Goal: Task Accomplishment & Management: Complete application form

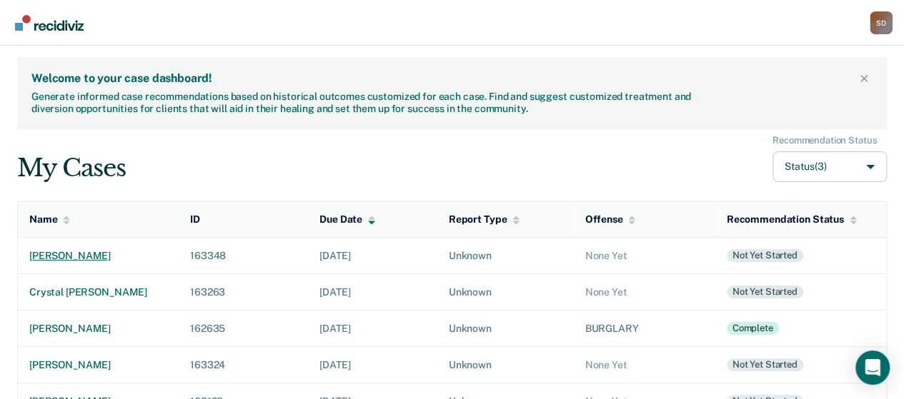
click at [46, 251] on div "[PERSON_NAME]" at bounding box center [98, 256] width 138 height 12
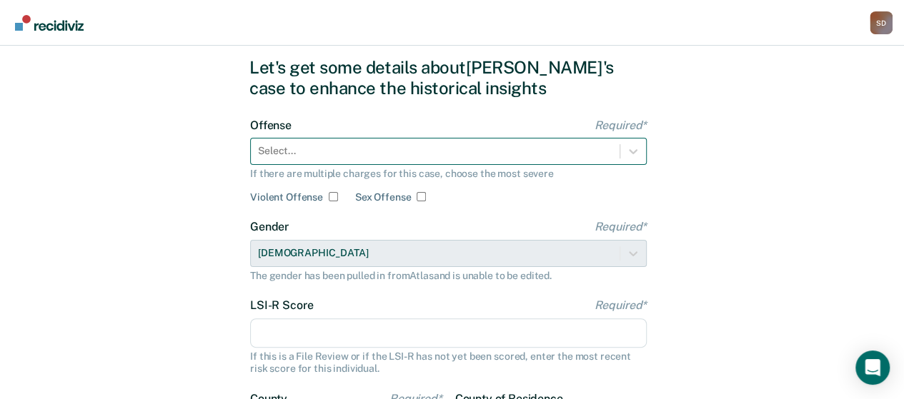
click at [502, 165] on div "Select..." at bounding box center [448, 151] width 397 height 27
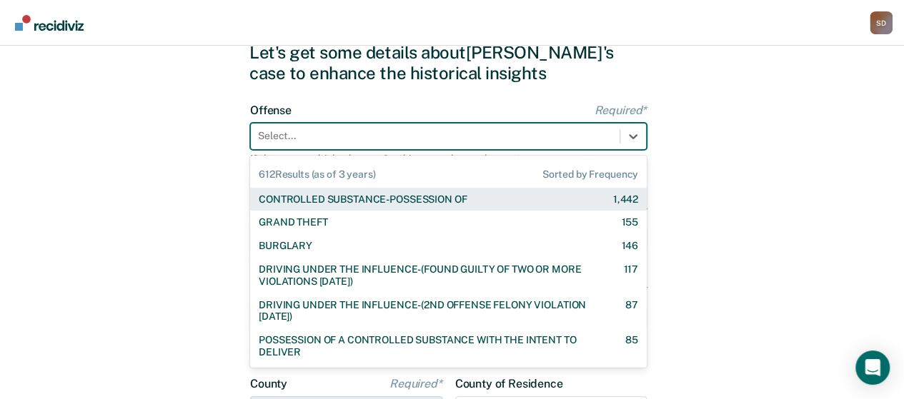
scroll to position [60, 0]
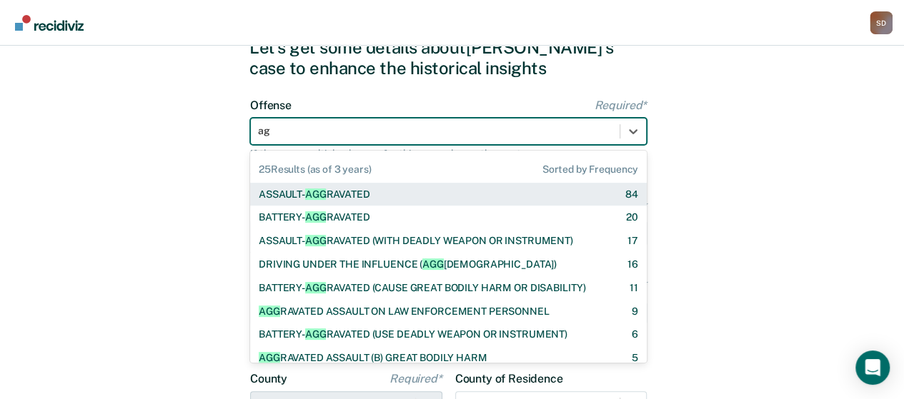
type input "agg"
click at [266, 184] on div "ASSAULT- AGG RAVATED 84" at bounding box center [448, 195] width 397 height 24
checkbox input "true"
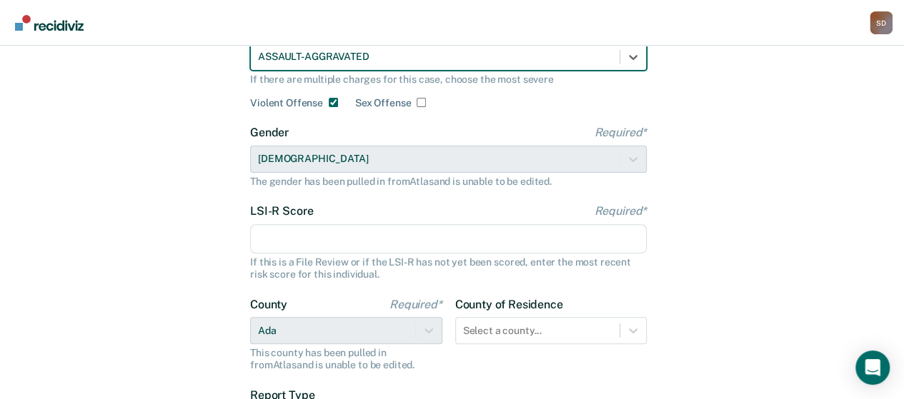
scroll to position [203, 0]
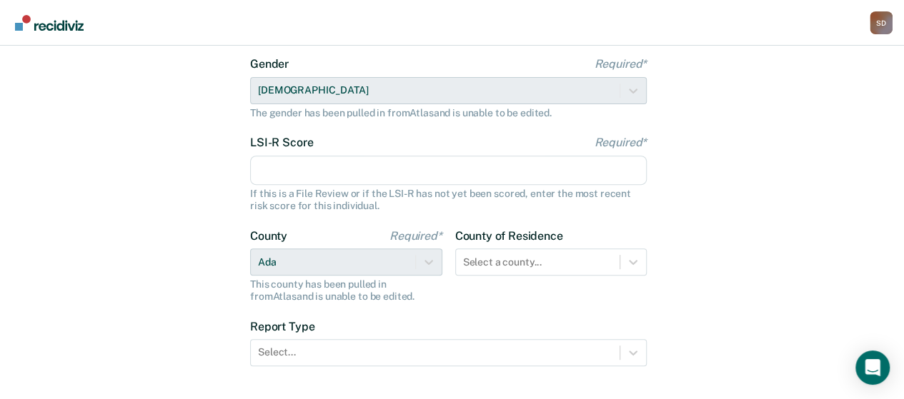
click at [299, 152] on div "LSI-R Score Required* If this is a File Review or if the LSI-R has not yet been…" at bounding box center [448, 174] width 397 height 76
click at [288, 169] on input "LSI-R Score Required*" at bounding box center [448, 171] width 397 height 30
type input "35"
drag, startPoint x: 6, startPoint y: 289, endPoint x: 474, endPoint y: 332, distance: 469.9
click at [6, 290] on div "Let's get some details about [PERSON_NAME]'s case to enhance the historical ins…" at bounding box center [452, 165] width 904 height 644
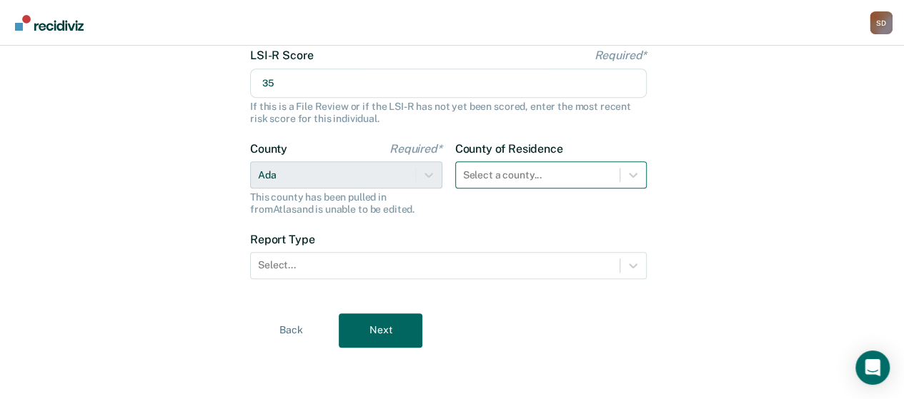
click at [616, 189] on div "Select a county..." at bounding box center [551, 174] width 192 height 27
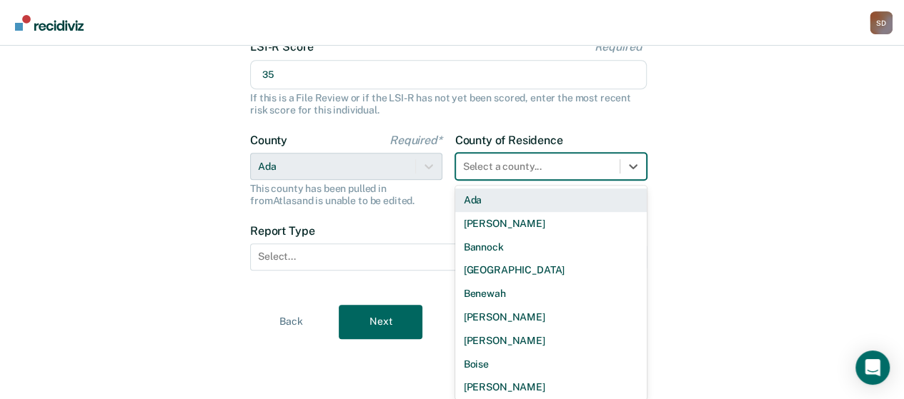
click at [537, 204] on div "Ada" at bounding box center [551, 201] width 192 height 24
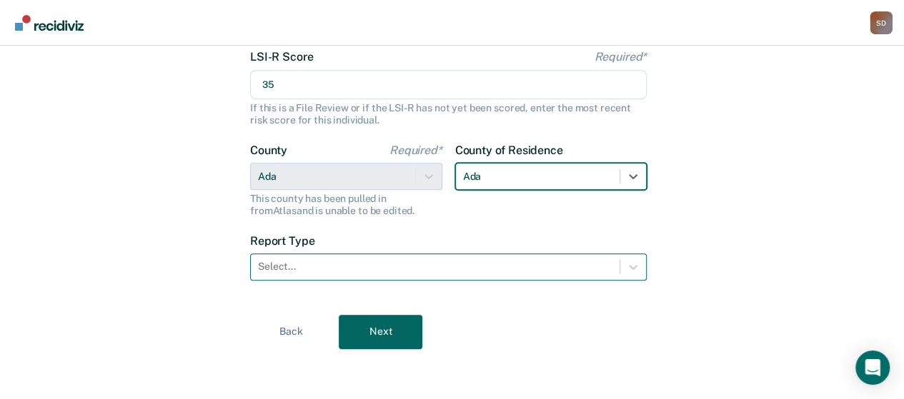
click at [433, 271] on div at bounding box center [435, 266] width 354 height 15
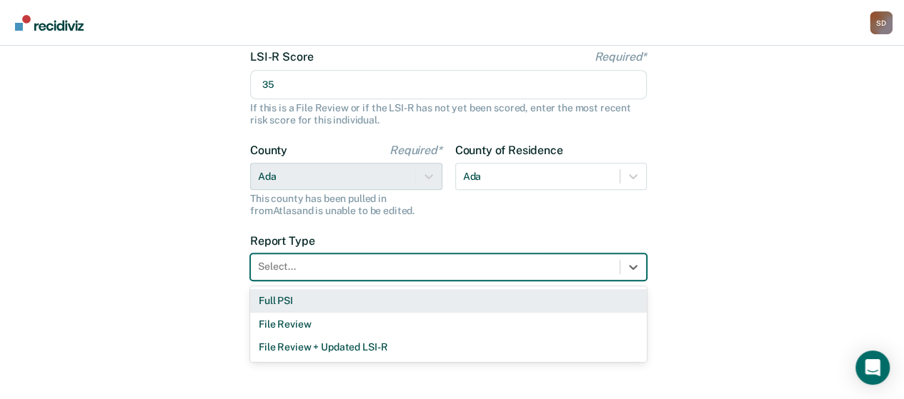
click at [417, 306] on div "Full PSI" at bounding box center [448, 301] width 397 height 24
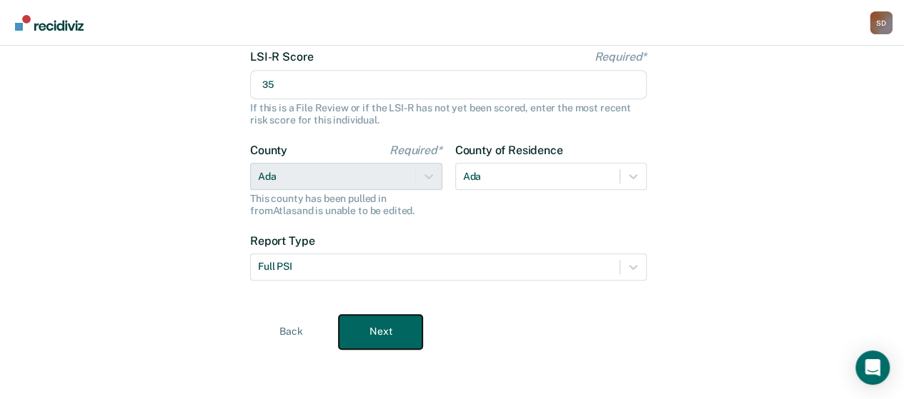
click at [404, 324] on button "Next" at bounding box center [381, 332] width 84 height 34
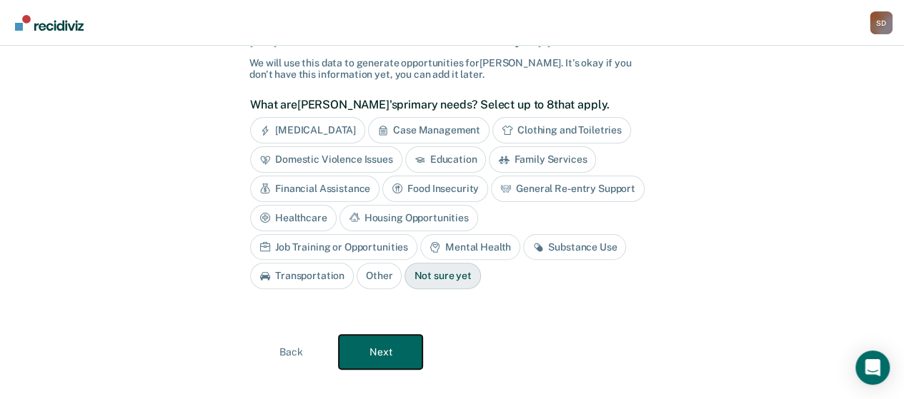
scroll to position [109, 0]
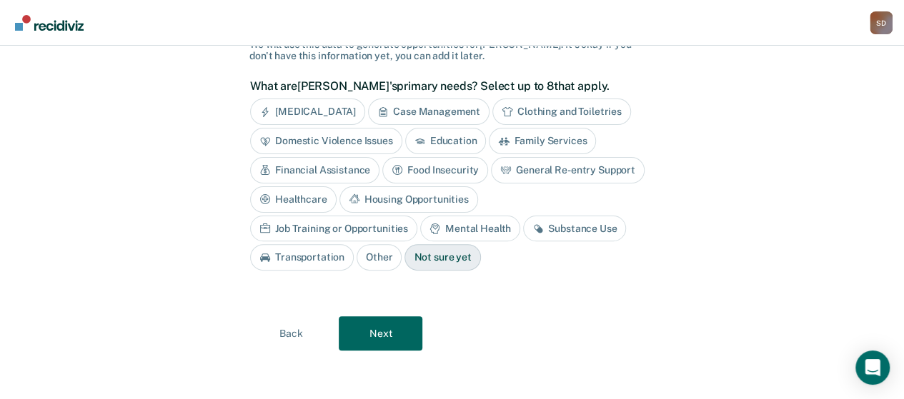
click at [399, 202] on div "Housing Opportunities" at bounding box center [408, 199] width 139 height 26
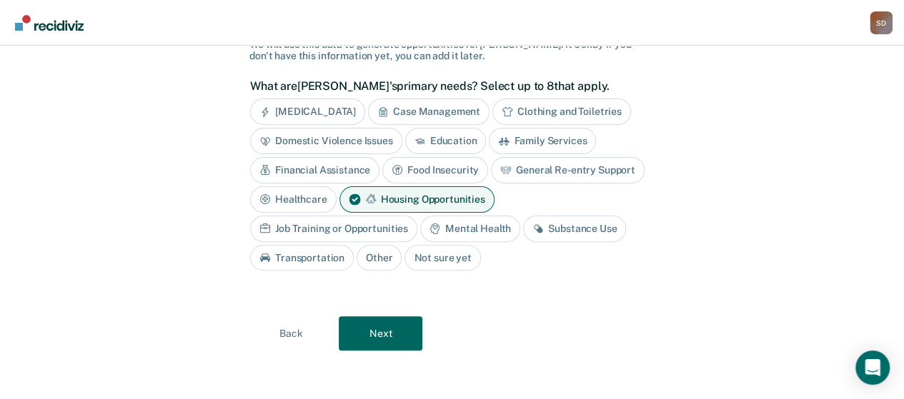
drag, startPoint x: 471, startPoint y: 226, endPoint x: 477, endPoint y: 231, distance: 8.1
click at [472, 226] on div "Mental Health" at bounding box center [470, 229] width 100 height 26
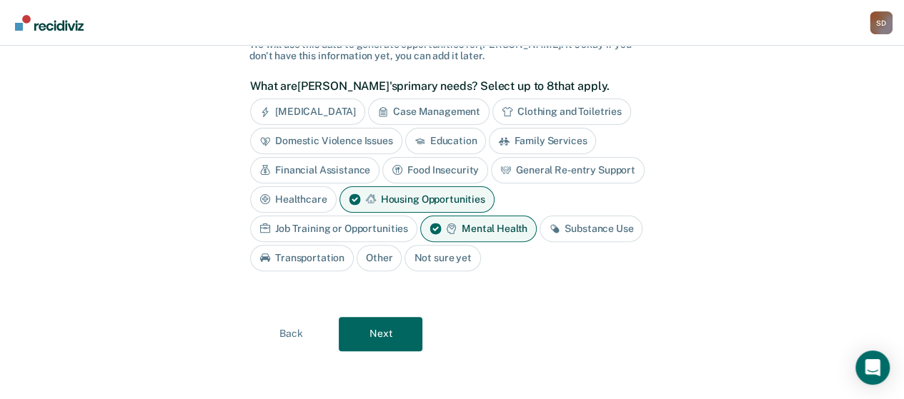
click at [594, 229] on div "Substance Use" at bounding box center [590, 229] width 103 height 26
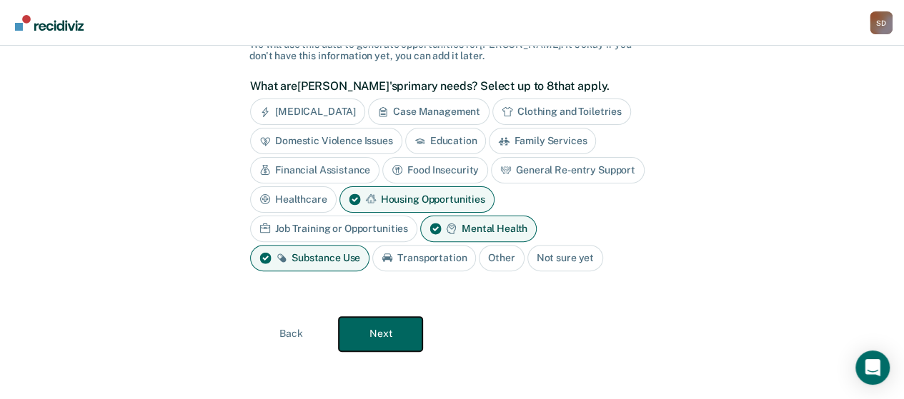
click at [383, 331] on button "Next" at bounding box center [381, 334] width 84 height 34
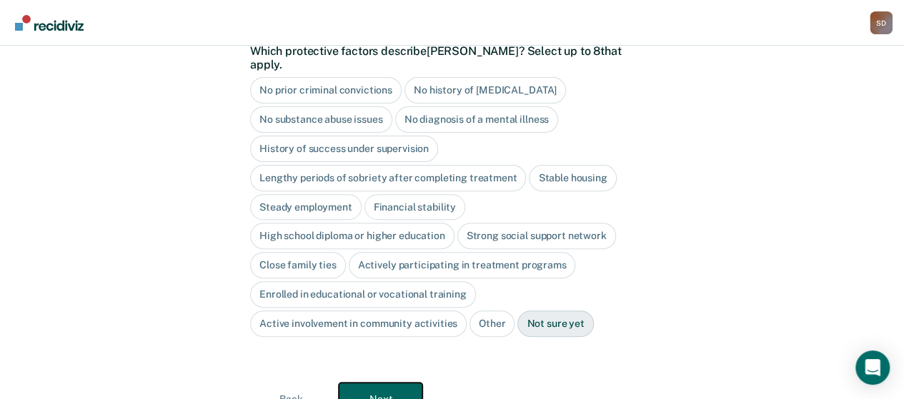
scroll to position [134, 0]
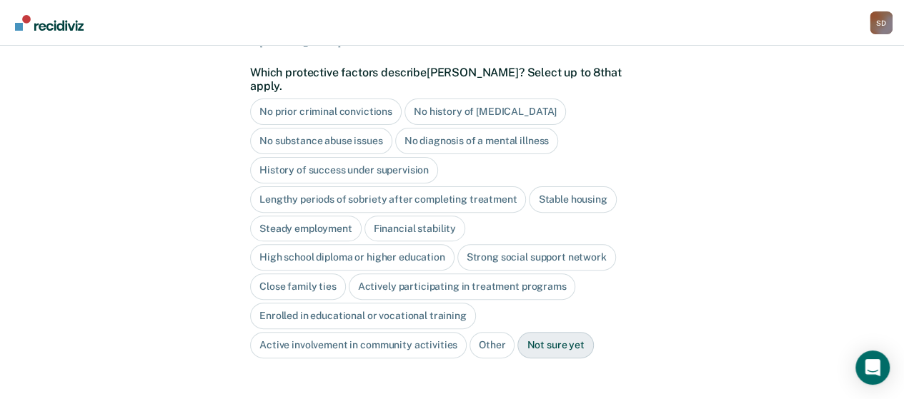
click at [497, 99] on div "No history of [MEDICAL_DATA]" at bounding box center [484, 112] width 161 height 26
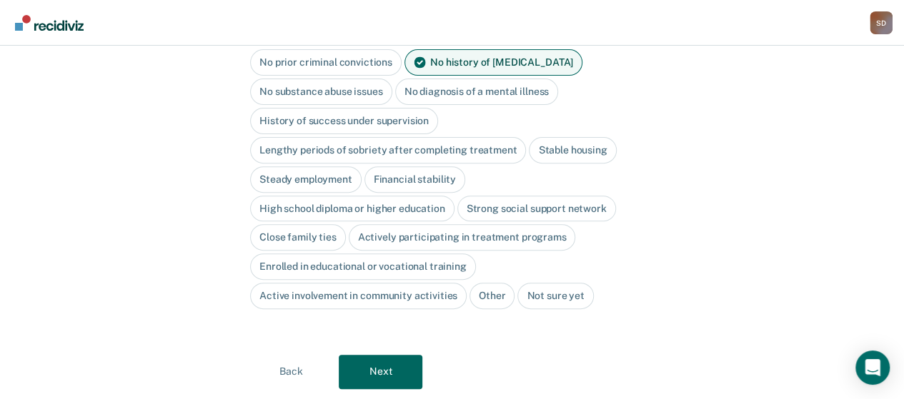
scroll to position [206, 0]
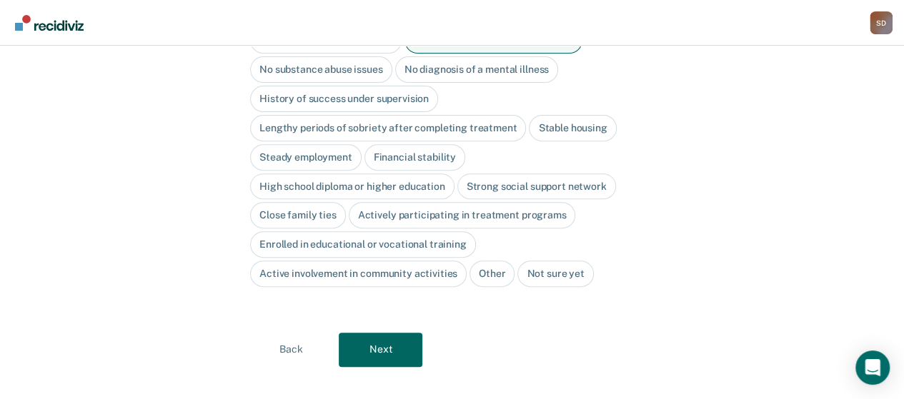
click at [336, 174] on div "High school diploma or higher education" at bounding box center [352, 187] width 204 height 26
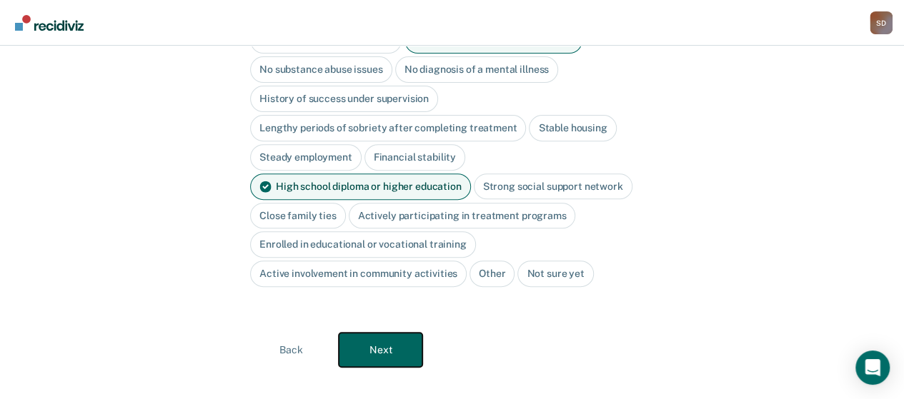
click at [397, 333] on button "Next" at bounding box center [381, 350] width 84 height 34
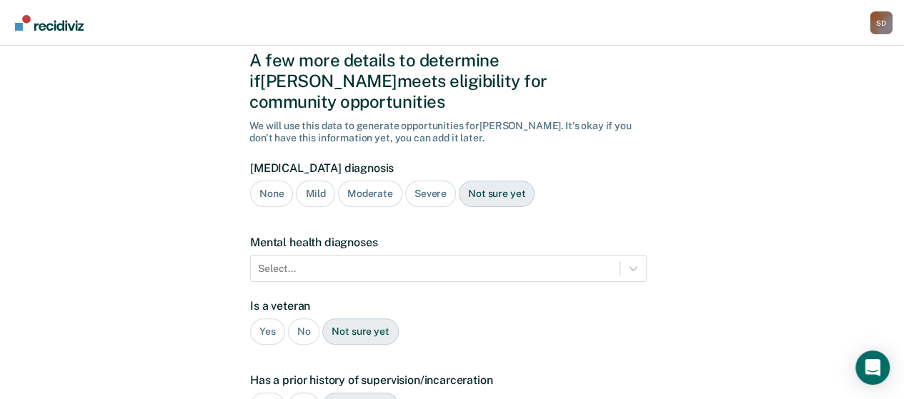
scroll to position [0, 0]
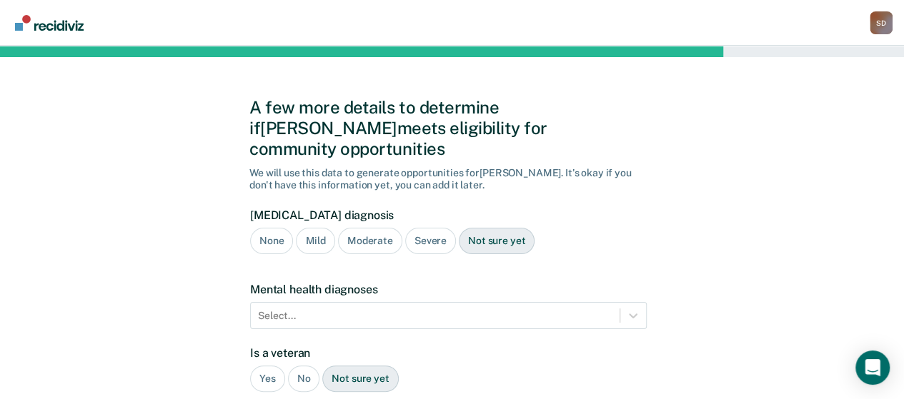
click at [349, 228] on div "Moderate" at bounding box center [370, 241] width 64 height 26
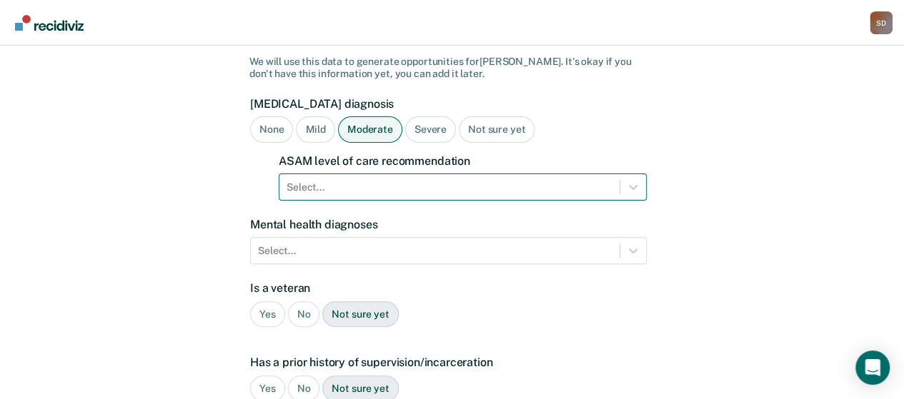
click at [349, 201] on div "Select..." at bounding box center [463, 187] width 368 height 27
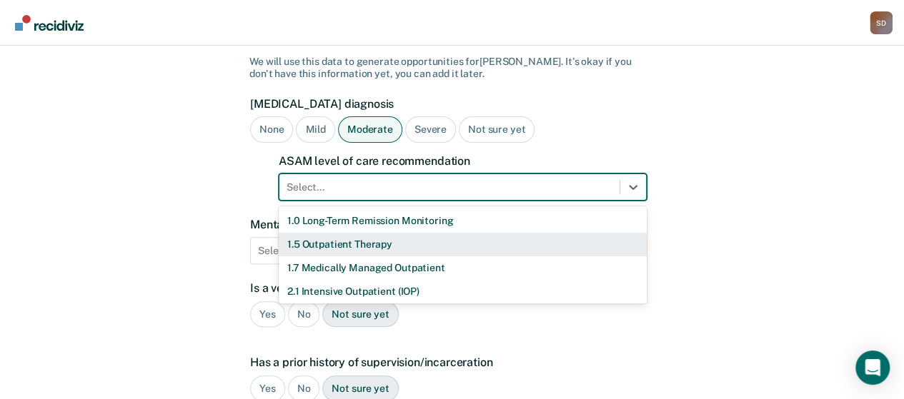
scroll to position [117, 0]
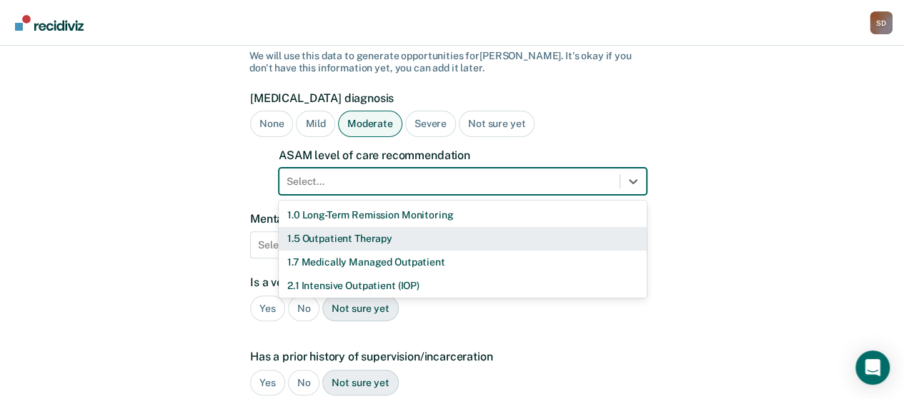
click at [357, 227] on div "1.5 Outpatient Therapy" at bounding box center [463, 239] width 368 height 24
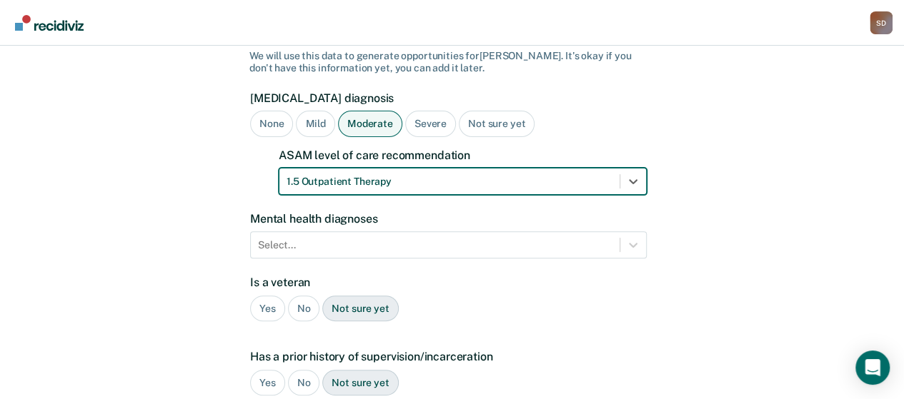
click at [199, 194] on div "A few more details to determine if [PERSON_NAME] meets eligibility for communit…" at bounding box center [452, 340] width 904 height 822
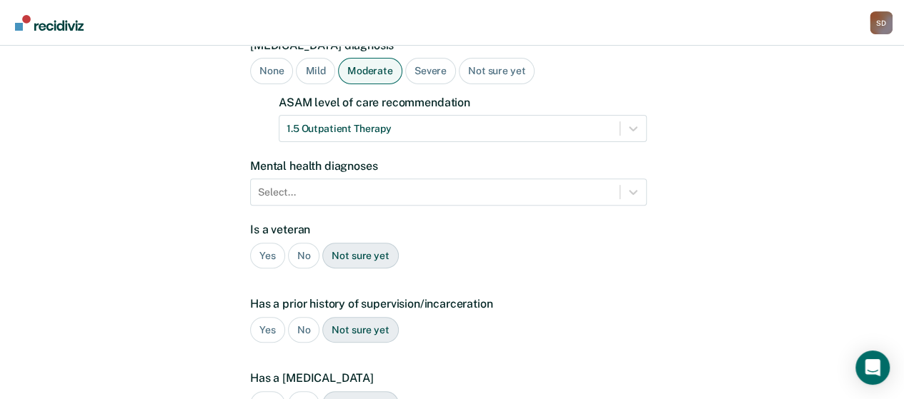
scroll to position [189, 0]
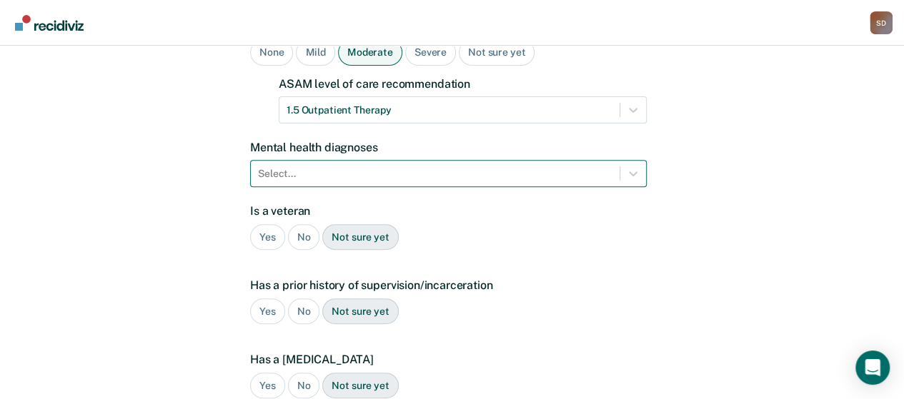
click at [301, 166] on div at bounding box center [435, 173] width 354 height 15
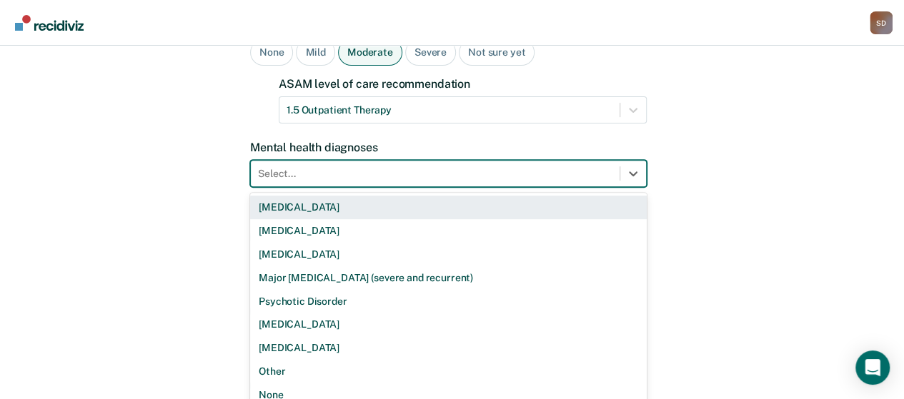
click at [313, 196] on div "[MEDICAL_DATA]" at bounding box center [448, 208] width 397 height 24
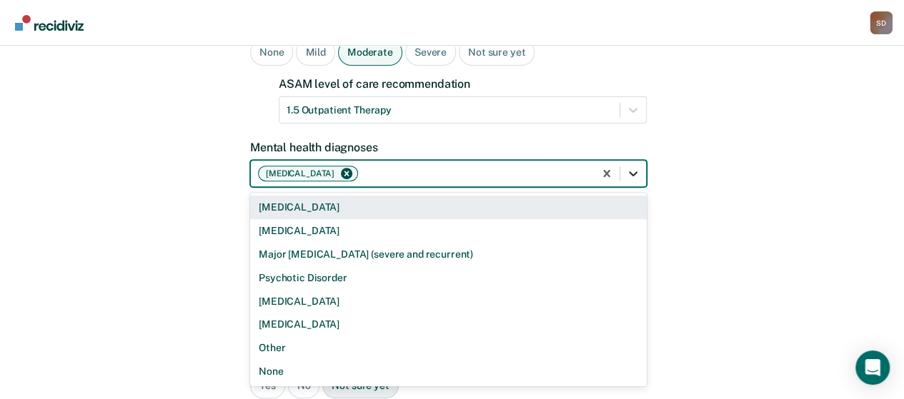
click at [643, 161] on div at bounding box center [633, 174] width 26 height 26
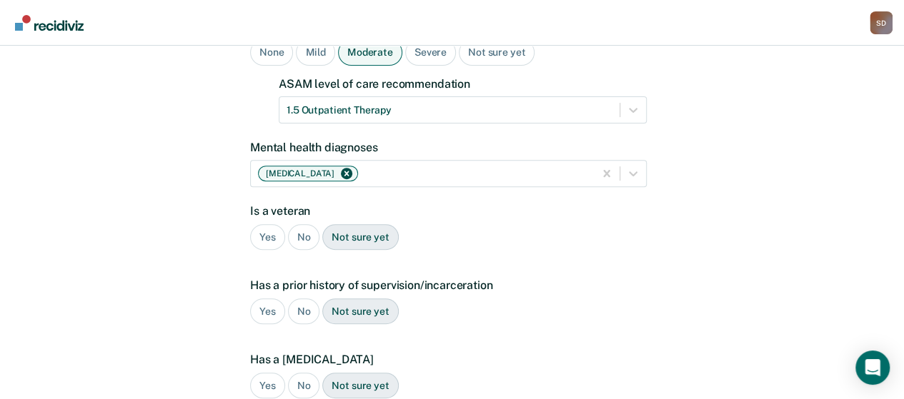
click at [697, 244] on div "A few more details to determine if [PERSON_NAME] meets eligibility for communit…" at bounding box center [452, 268] width 904 height 822
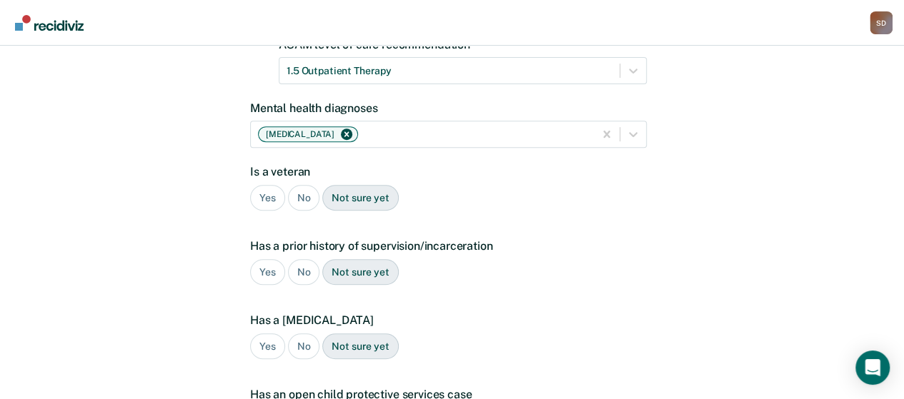
scroll to position [260, 0]
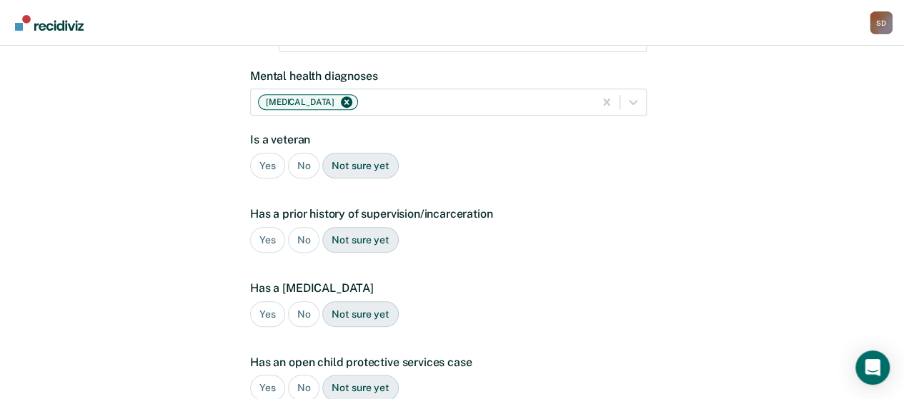
click at [297, 153] on div "No" at bounding box center [304, 166] width 32 height 26
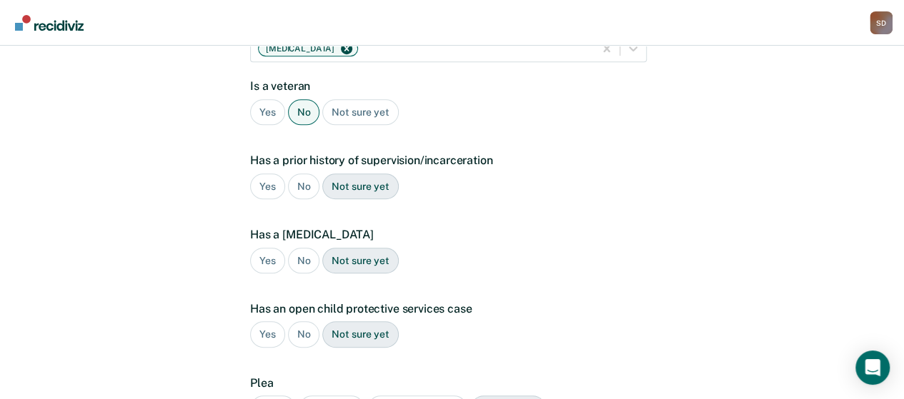
scroll to position [331, 0]
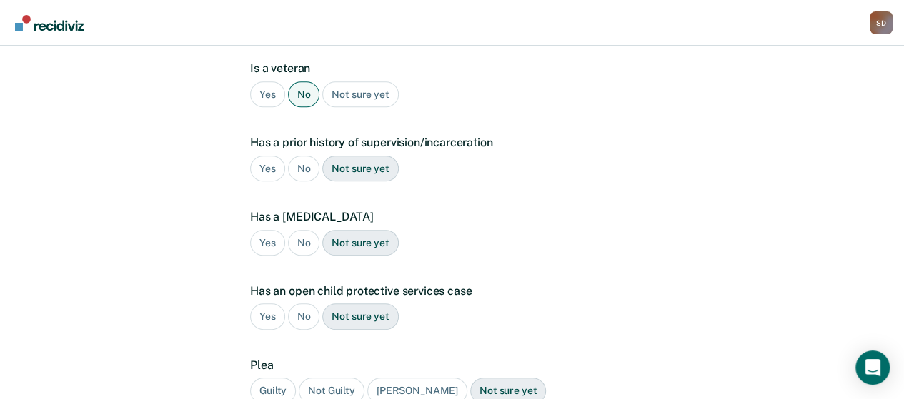
click at [301, 156] on div "No" at bounding box center [304, 169] width 32 height 26
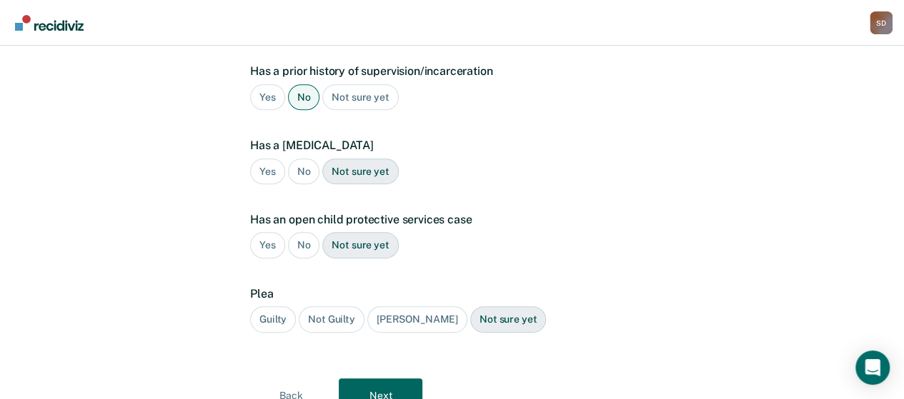
click at [304, 159] on div "No" at bounding box center [304, 172] width 32 height 26
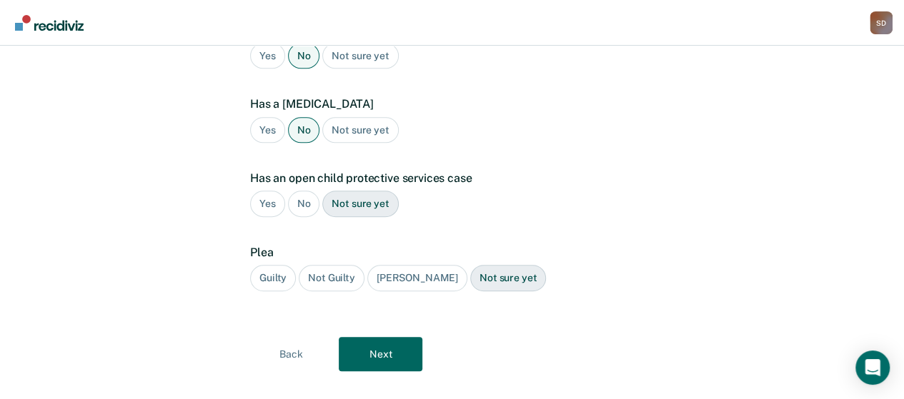
click at [311, 191] on div "No" at bounding box center [304, 204] width 32 height 26
click at [270, 265] on div "Guilty" at bounding box center [273, 278] width 46 height 26
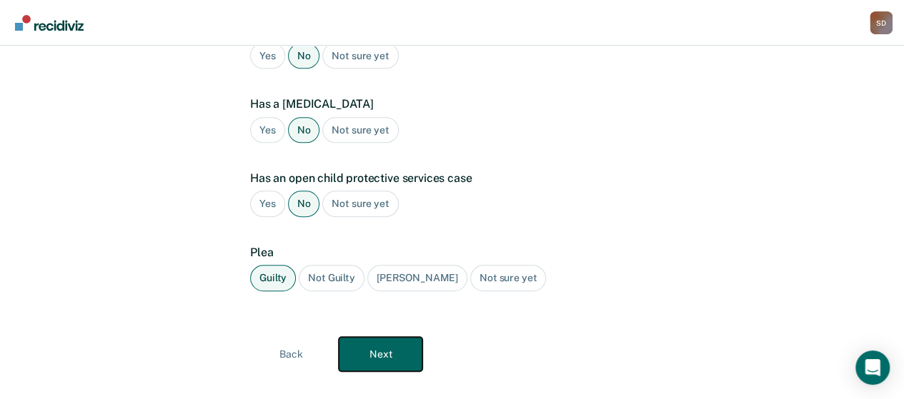
click at [396, 337] on button "Next" at bounding box center [381, 354] width 84 height 34
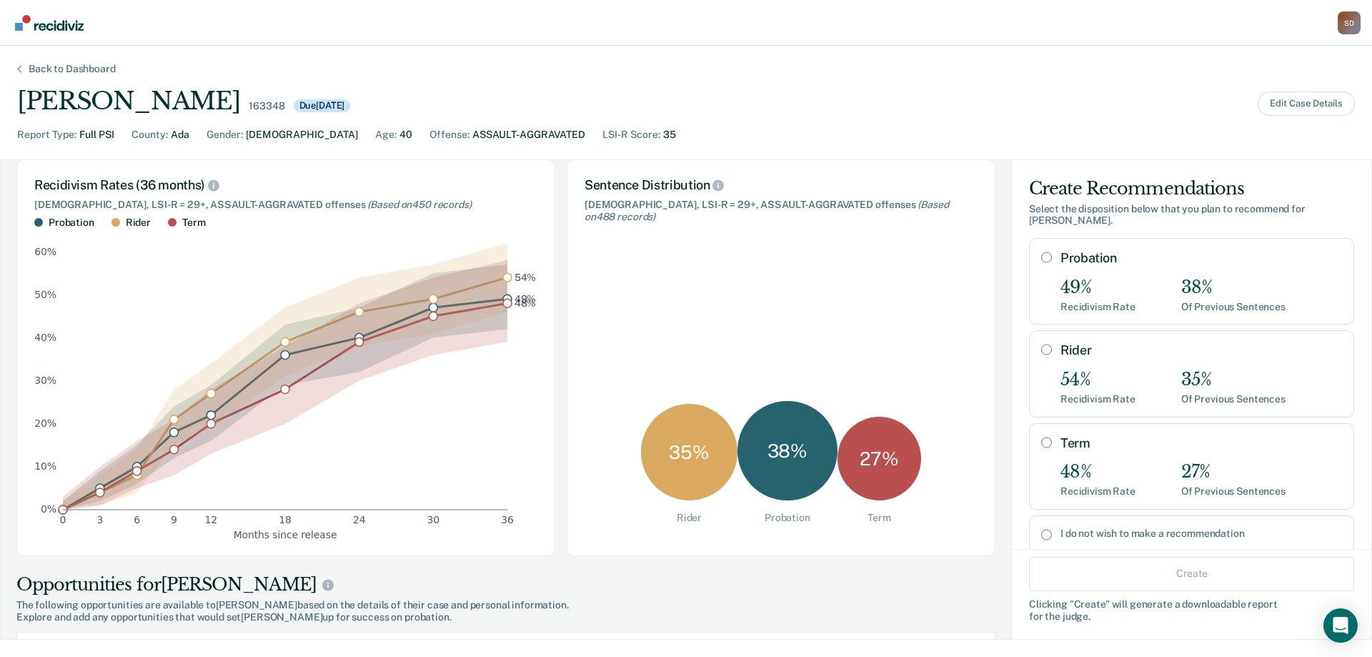
scroll to position [71, 0]
click at [914, 251] on input "Probation" at bounding box center [1046, 256] width 11 height 11
radio input "true"
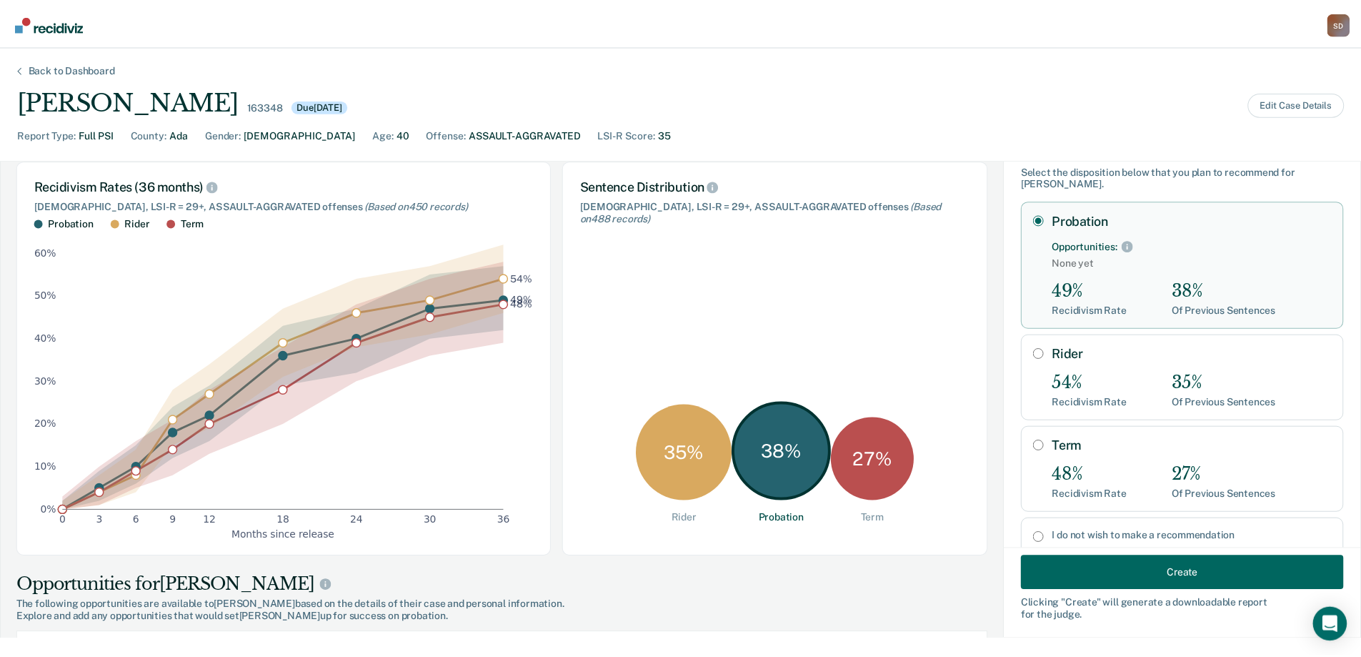
scroll to position [69, 0]
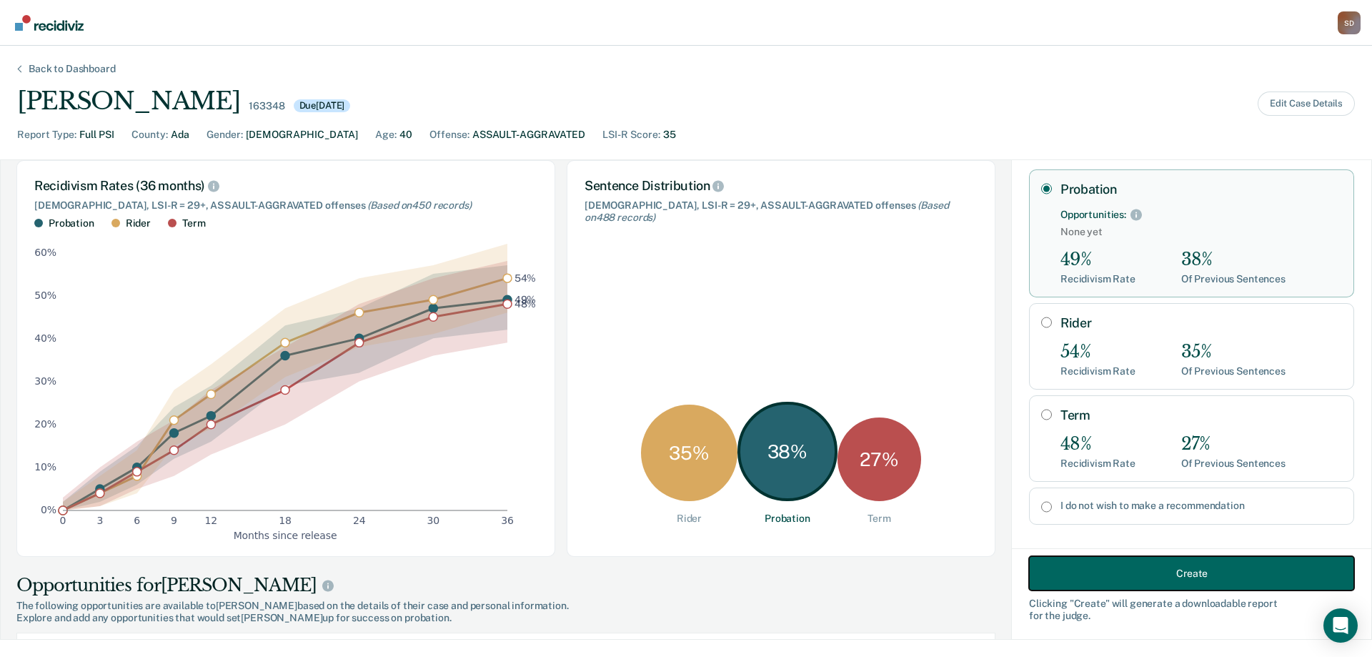
click at [914, 399] on button "Create" at bounding box center [1191, 573] width 325 height 34
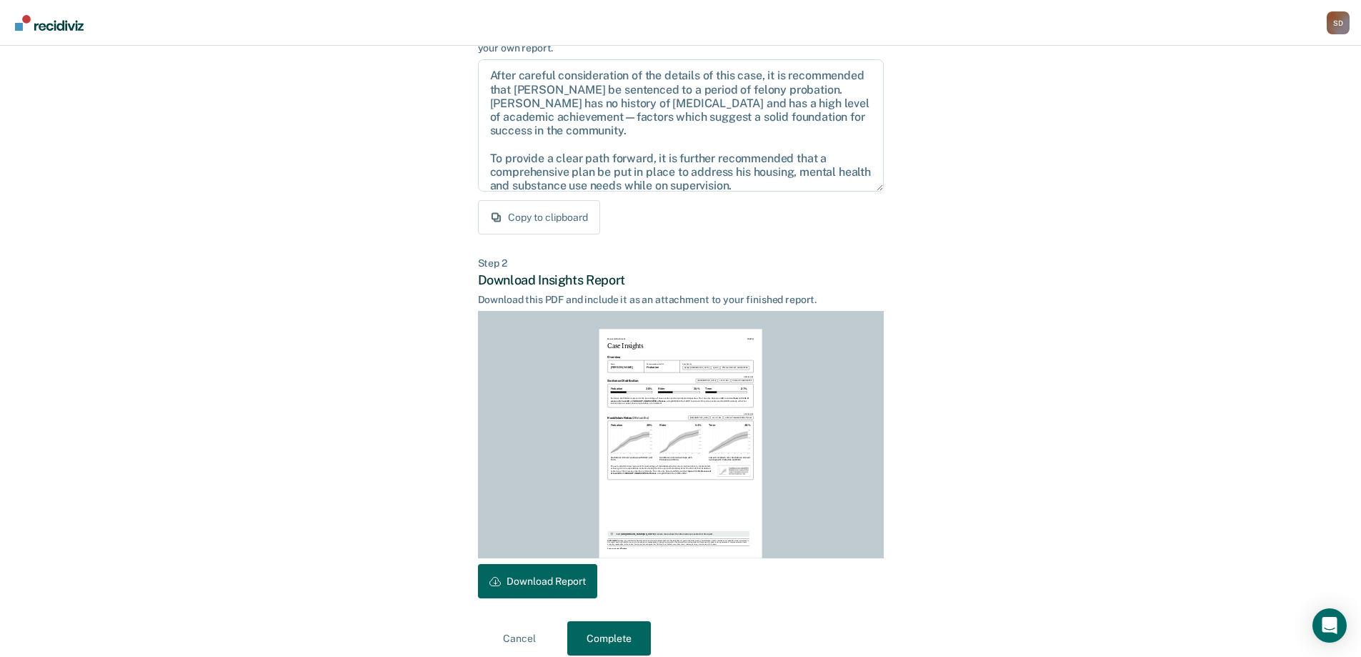
scroll to position [158, 0]
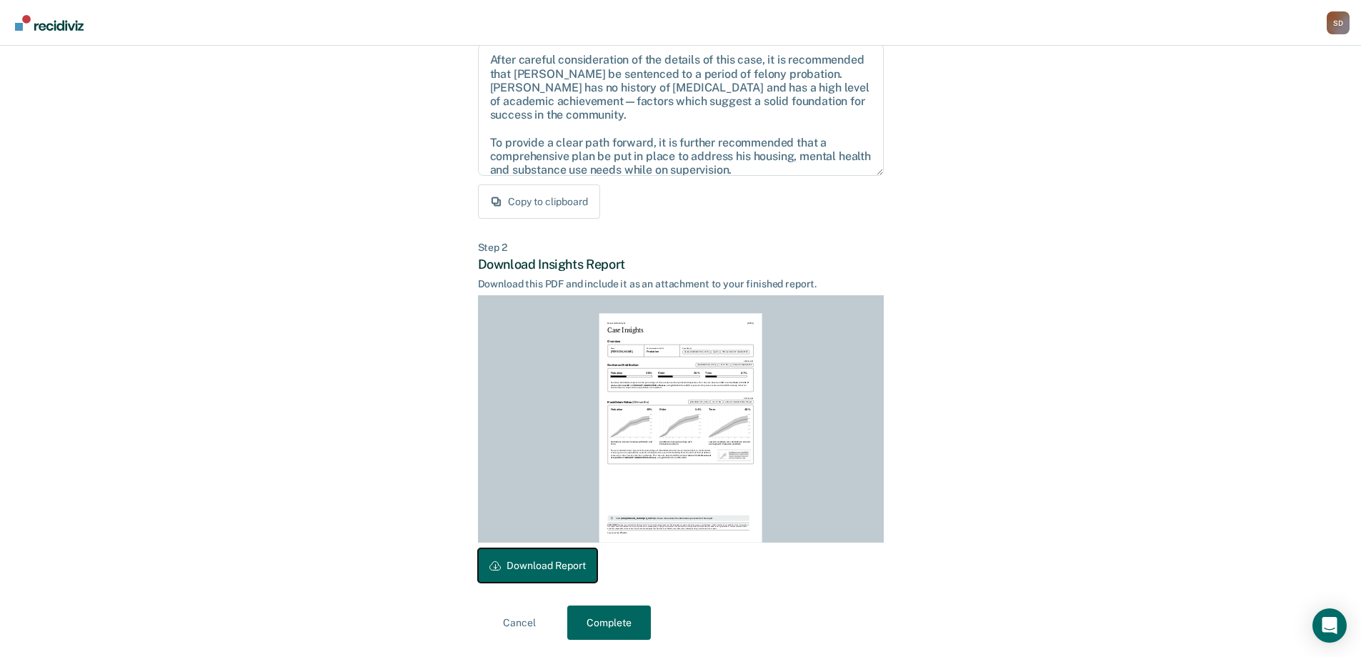
click at [527, 399] on button "Download Report" at bounding box center [537, 565] width 119 height 34
click at [622, 399] on button "Complete" at bounding box center [609, 622] width 84 height 34
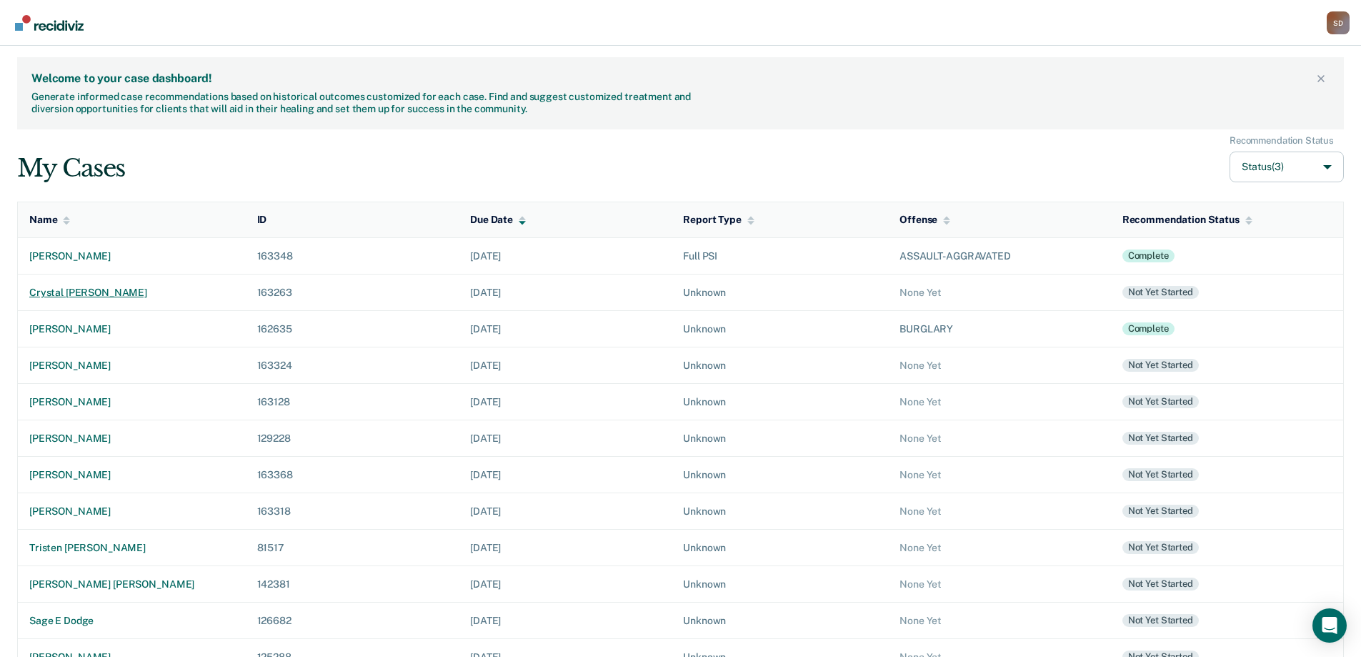
click at [99, 294] on div "crystal [PERSON_NAME]" at bounding box center [131, 292] width 205 height 12
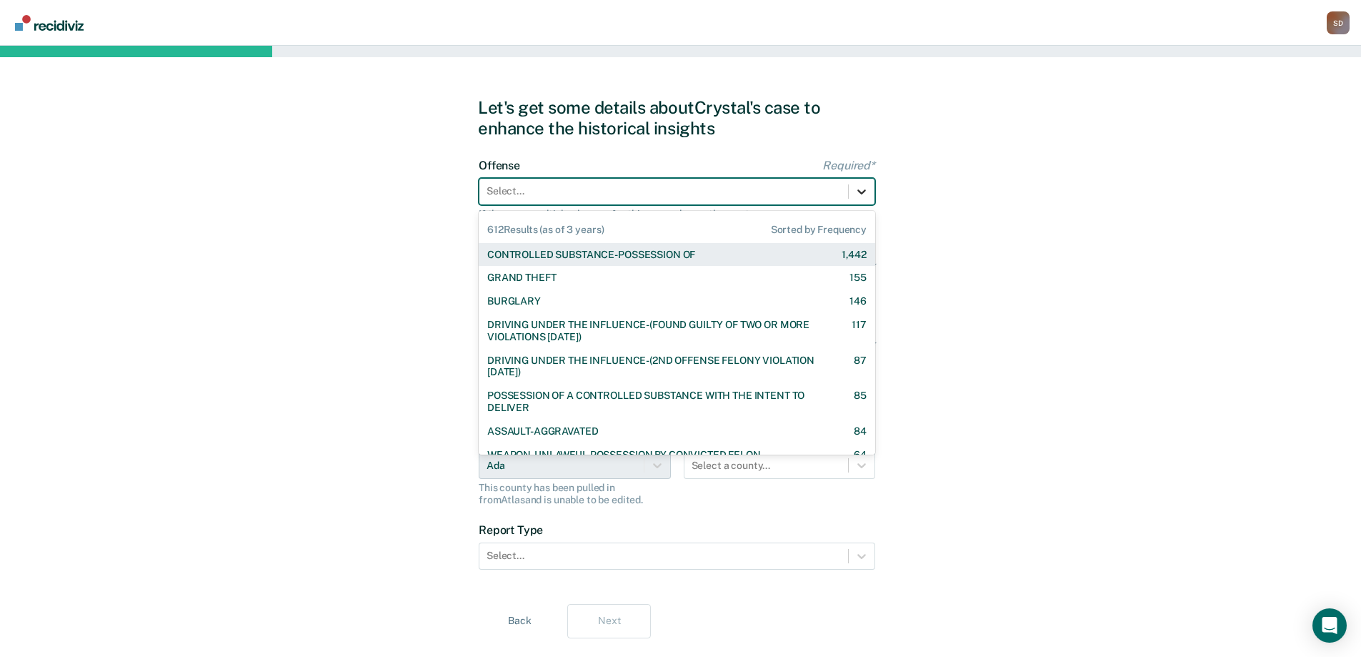
click at [862, 183] on div at bounding box center [862, 192] width 26 height 26
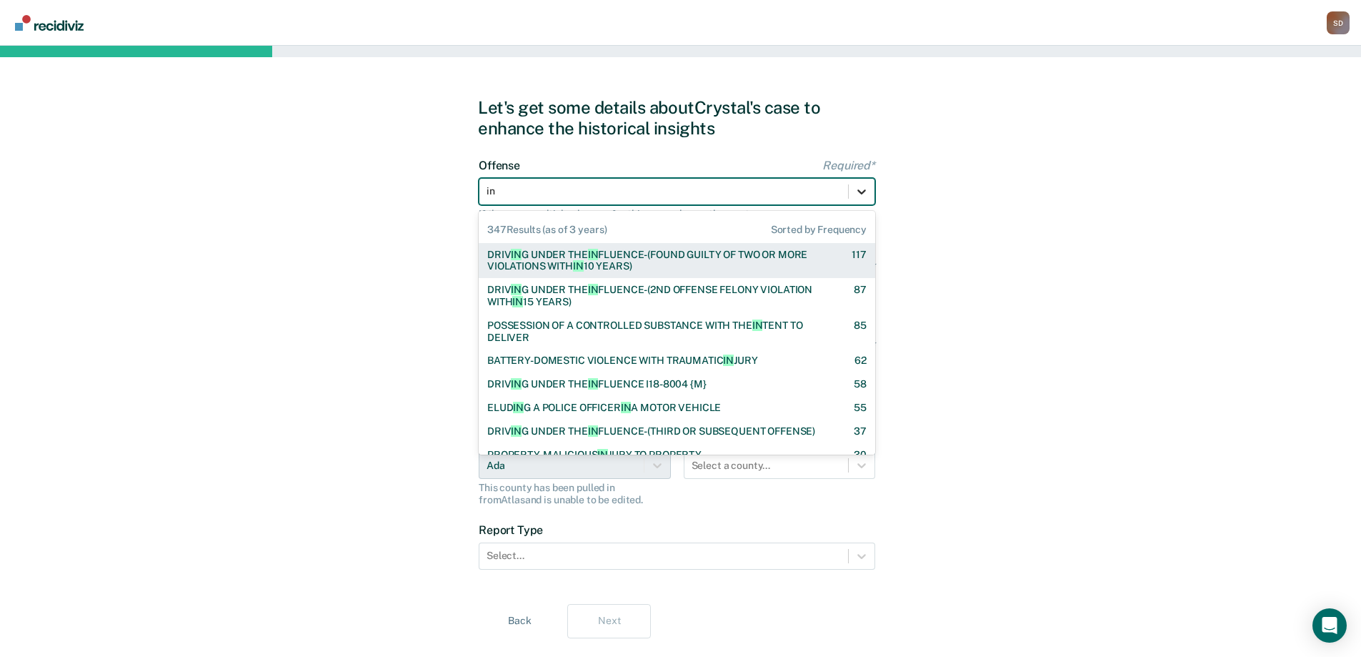
type input "inj"
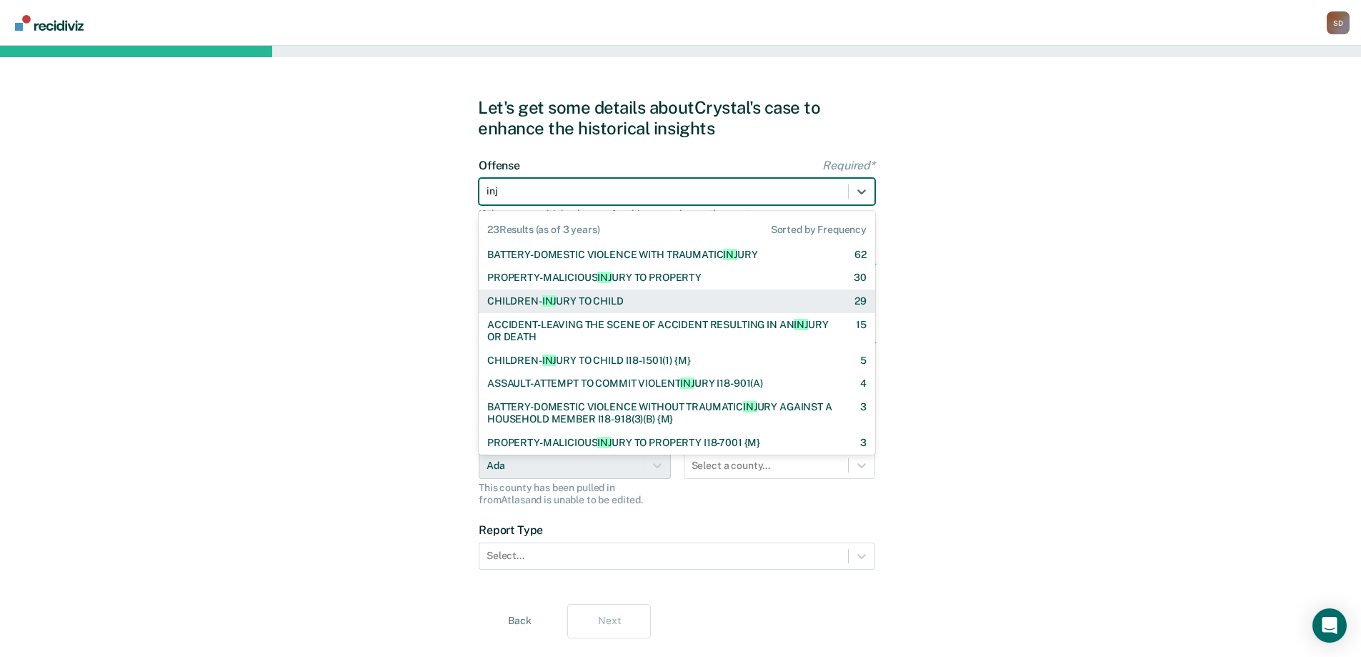
click at [757, 299] on div "CHILDREN- INJ URY TO CHILD [DEMOGRAPHIC_DATA]" at bounding box center [676, 301] width 379 height 12
checkbox input "true"
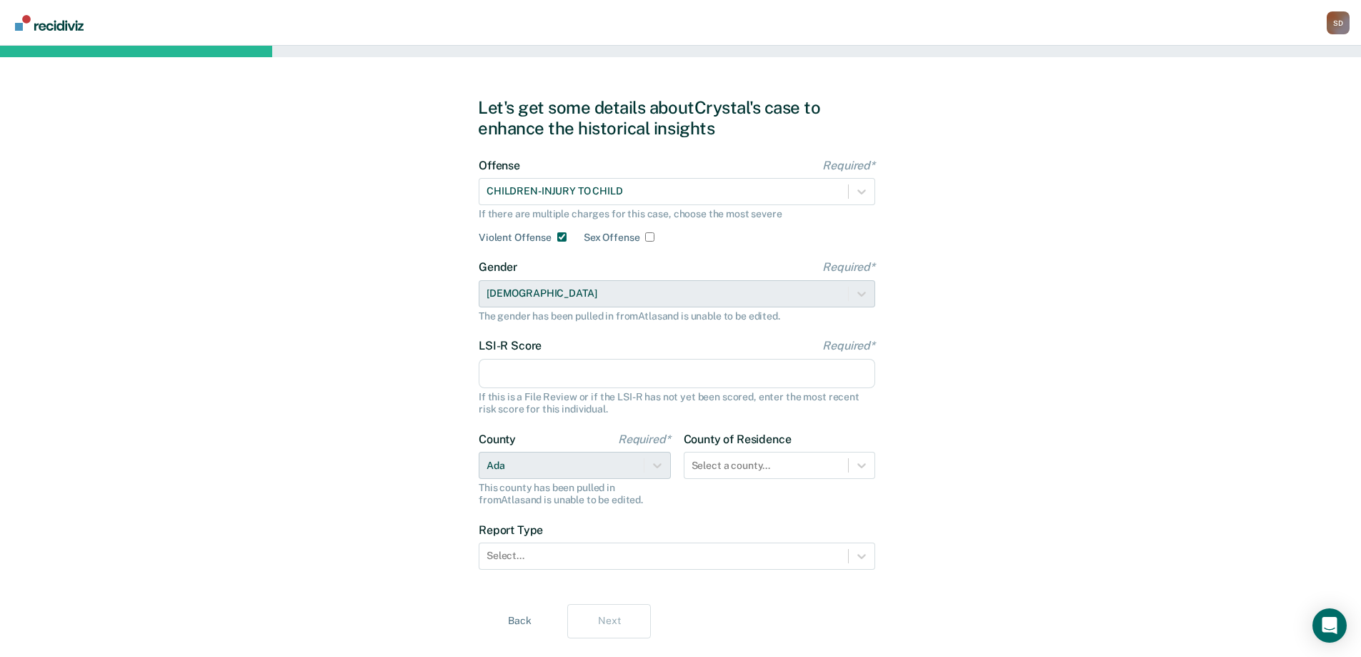
click at [709, 368] on input "LSI-R Score Required*" at bounding box center [677, 374] width 397 height 30
type input "16"
click at [914, 389] on div "Let's get some details about [PERSON_NAME]'s case to enhance the historical ins…" at bounding box center [680, 368] width 1361 height 644
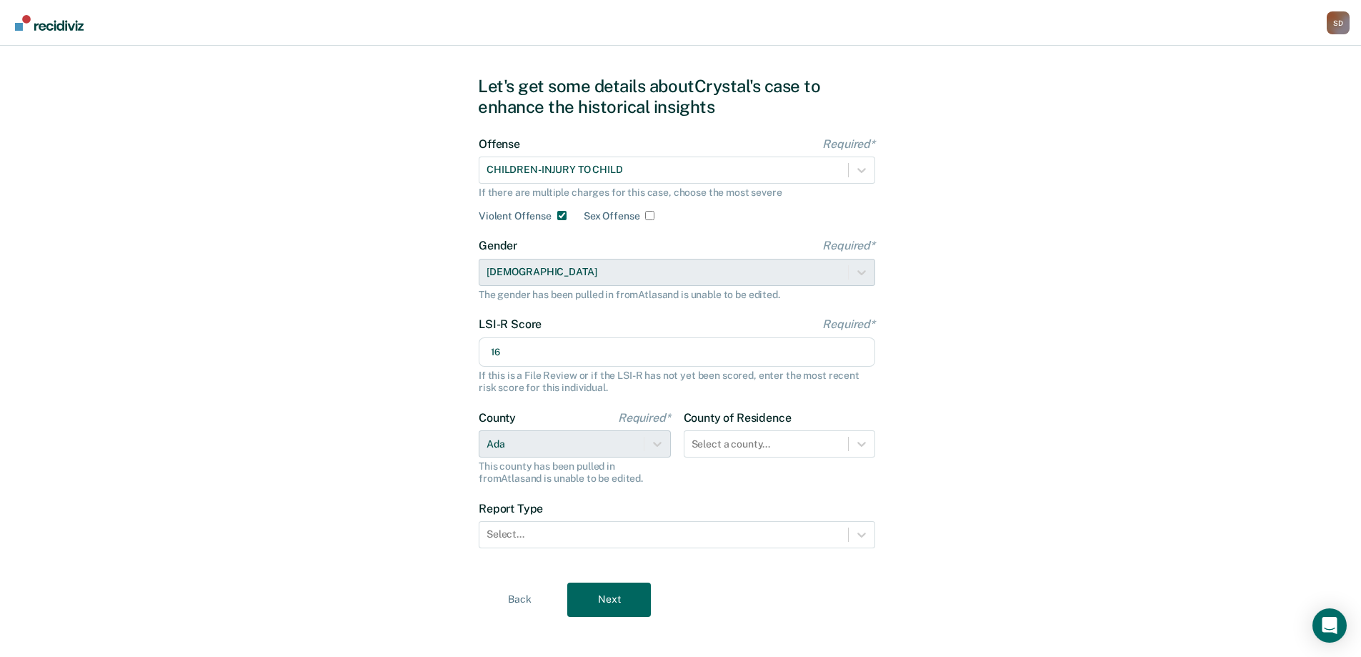
scroll to position [33, 0]
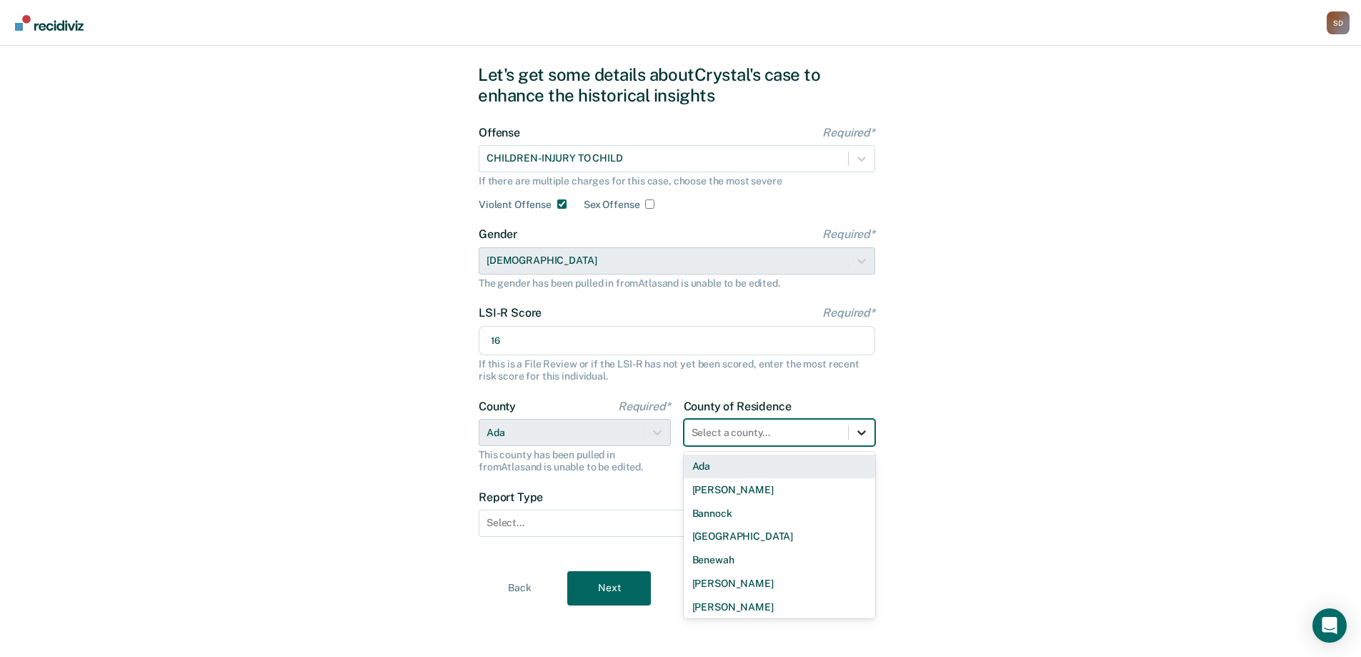
click at [872, 399] on div at bounding box center [862, 432] width 26 height 26
click at [812, 399] on div "Ada" at bounding box center [780, 466] width 192 height 24
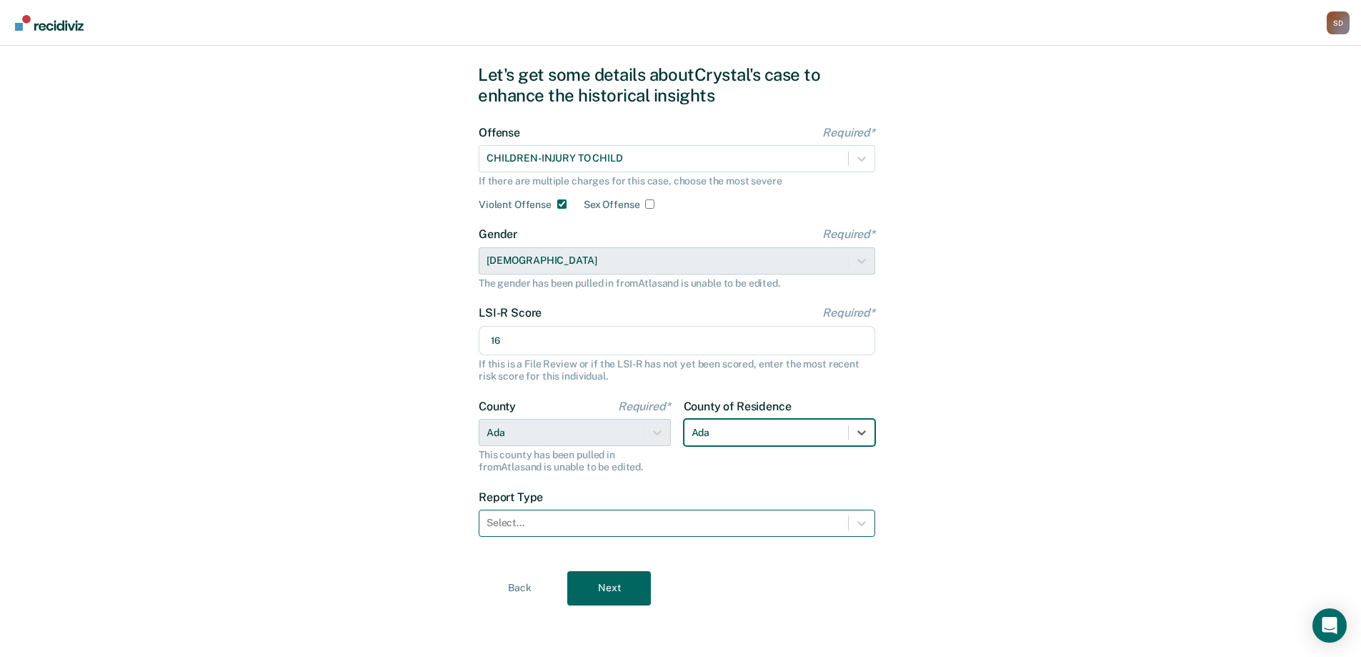
drag, startPoint x: 753, startPoint y: 521, endPoint x: 742, endPoint y: 539, distance: 21.2
click at [753, 399] on div at bounding box center [664, 522] width 354 height 15
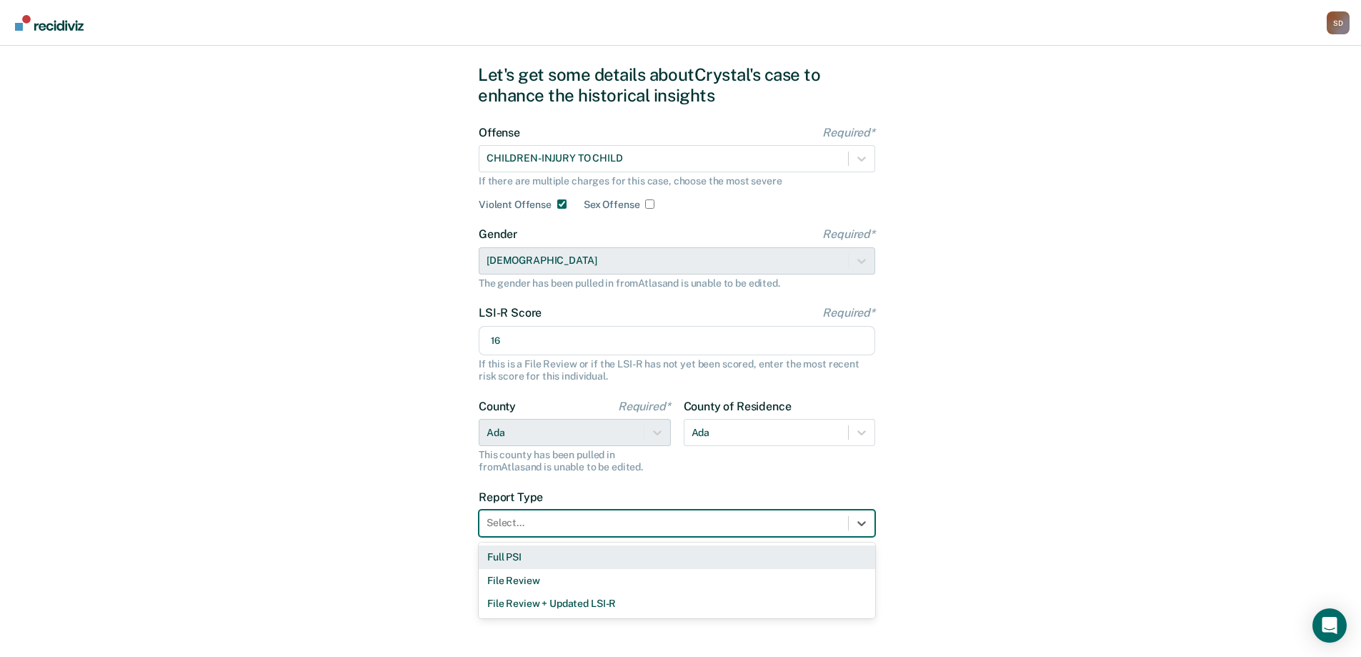
click at [727, 399] on div "Full PSI" at bounding box center [677, 557] width 397 height 24
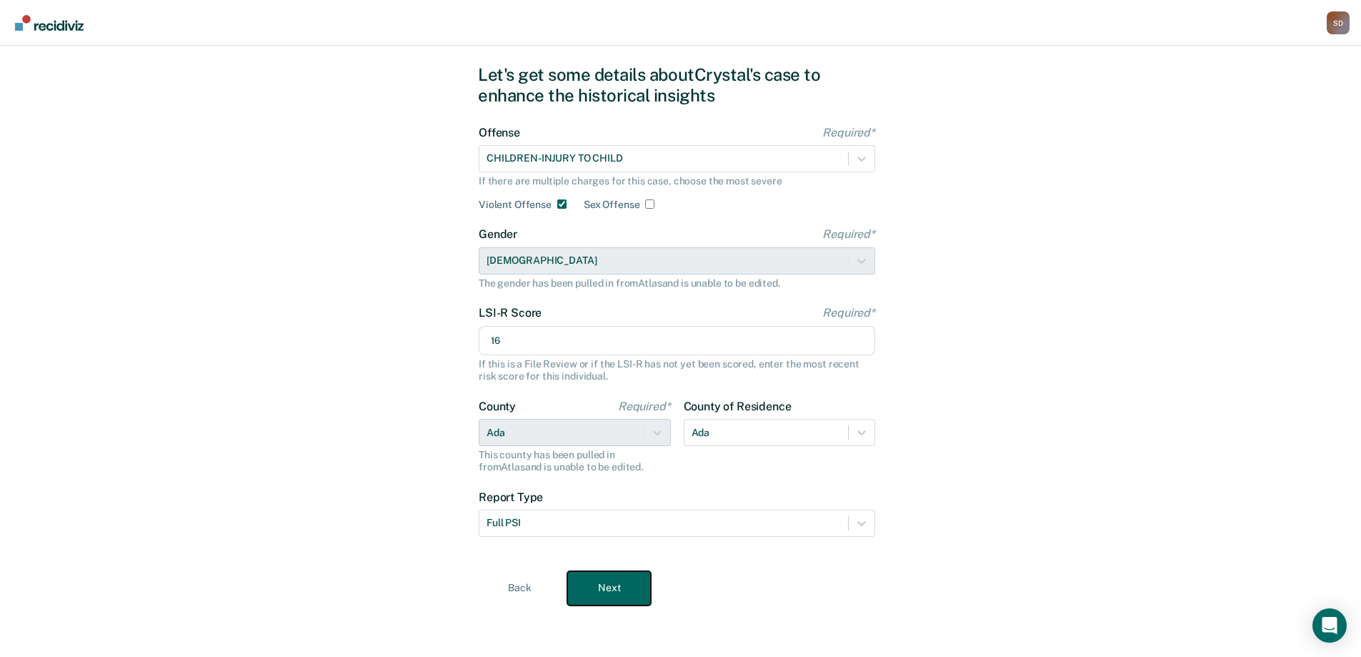
drag, startPoint x: 619, startPoint y: 587, endPoint x: 600, endPoint y: 603, distance: 24.3
click at [618, 399] on button "Next" at bounding box center [609, 588] width 84 height 34
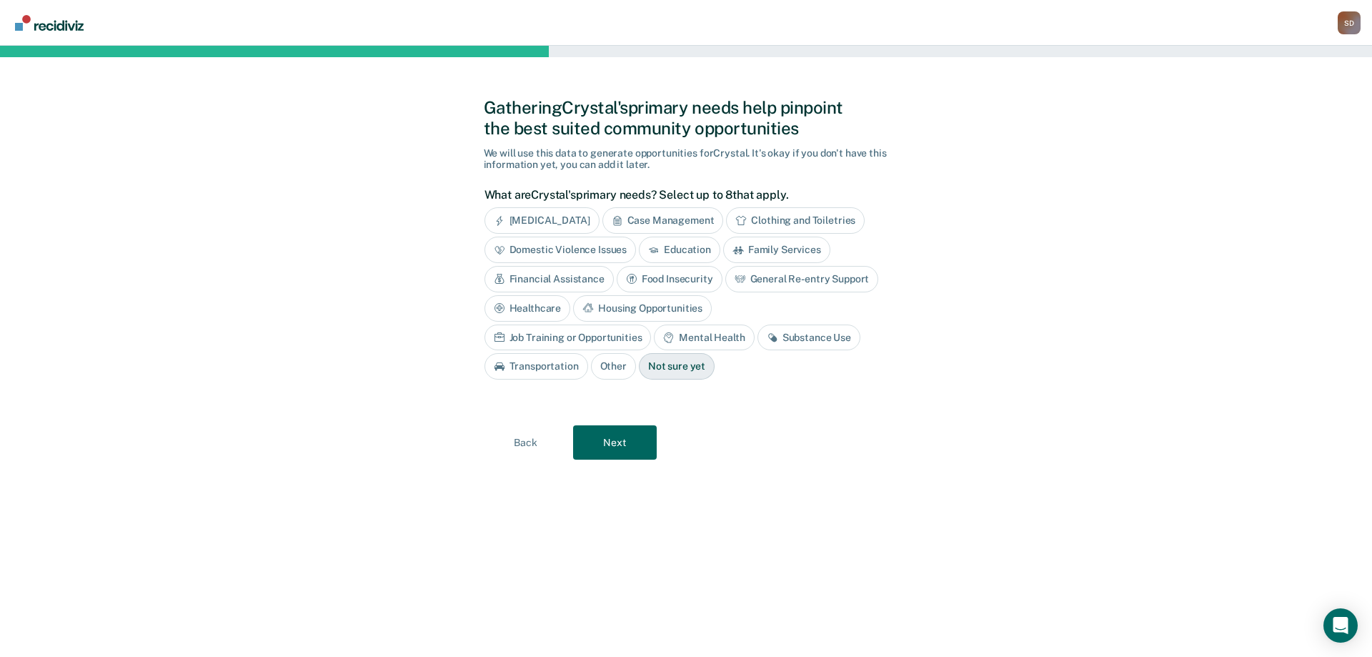
click at [652, 324] on div "Job Training or Opportunities" at bounding box center [567, 337] width 167 height 26
click at [745, 339] on div "Mental Health" at bounding box center [720, 337] width 100 height 26
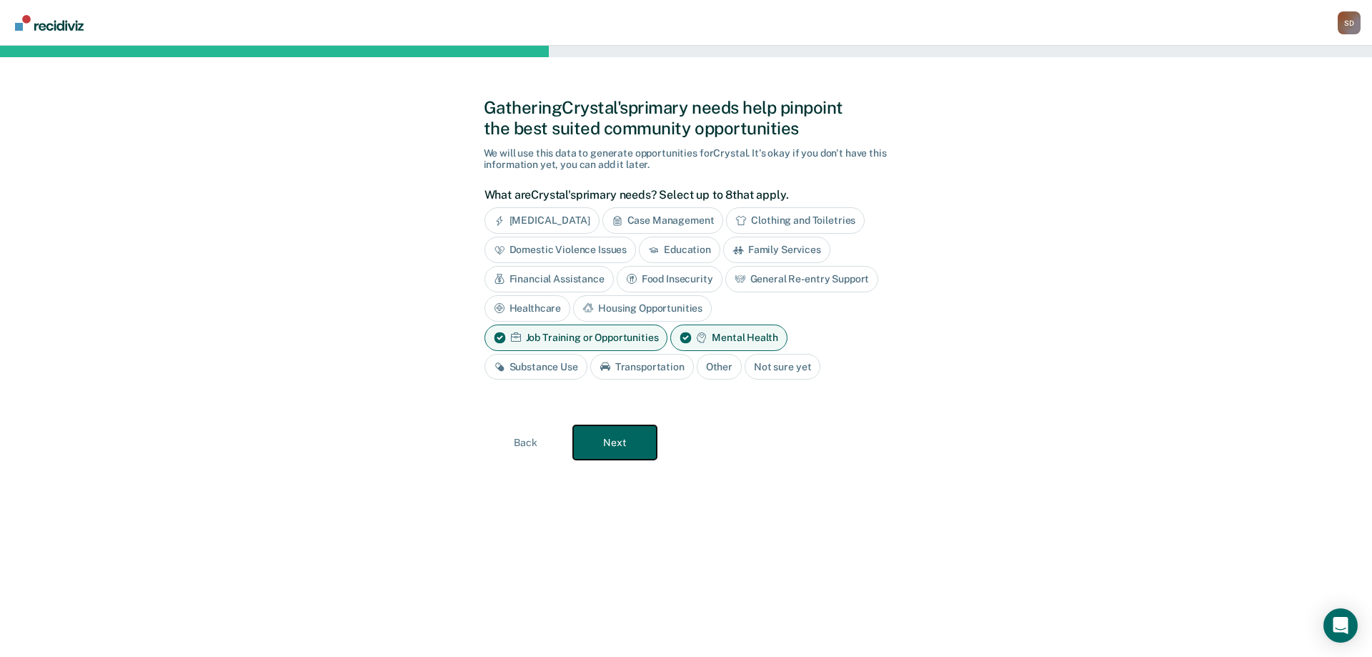
click at [634, 399] on button "Next" at bounding box center [615, 442] width 84 height 34
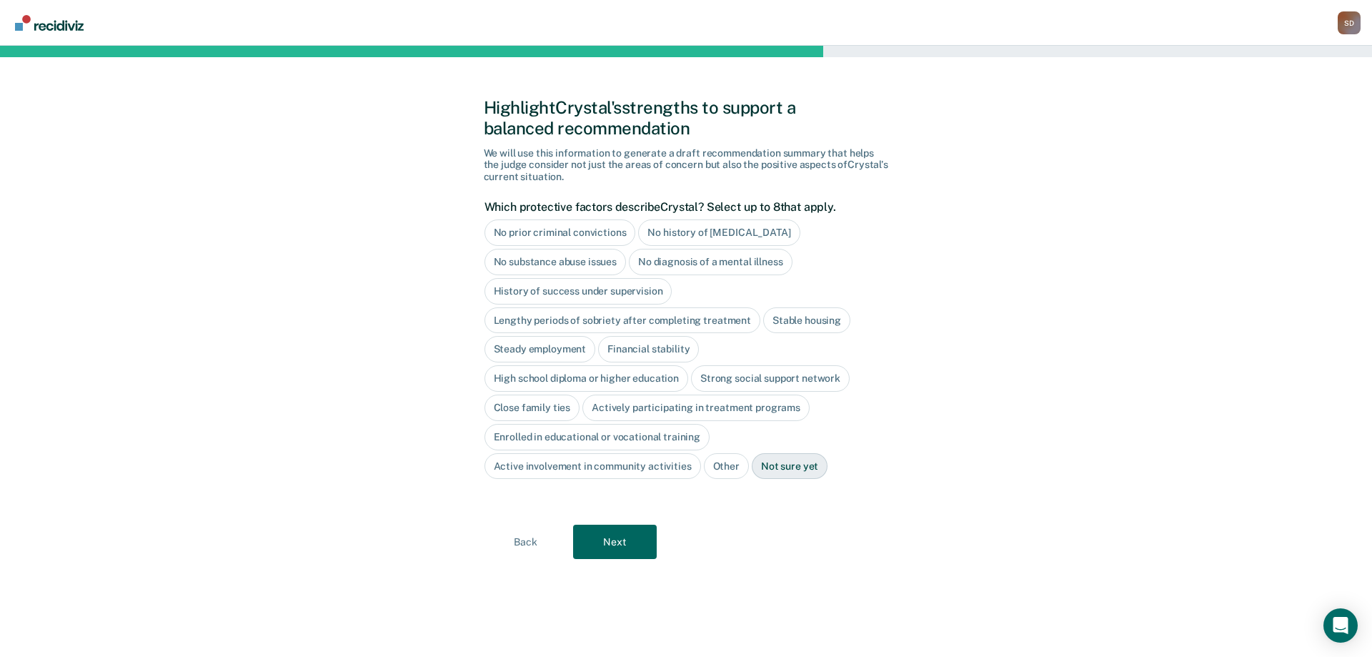
click at [555, 256] on div "No substance abuse issues" at bounding box center [555, 262] width 142 height 26
click at [782, 316] on div "Stable housing" at bounding box center [806, 320] width 87 height 26
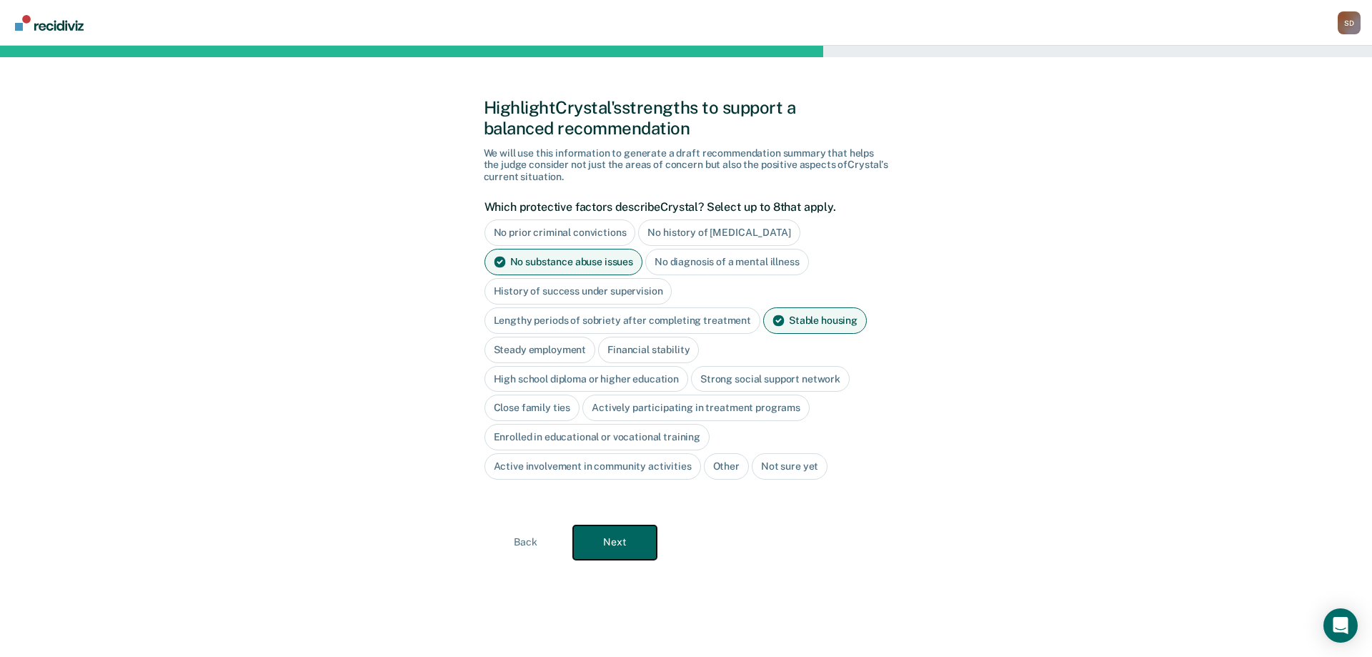
click at [621, 399] on button "Next" at bounding box center [615, 542] width 84 height 34
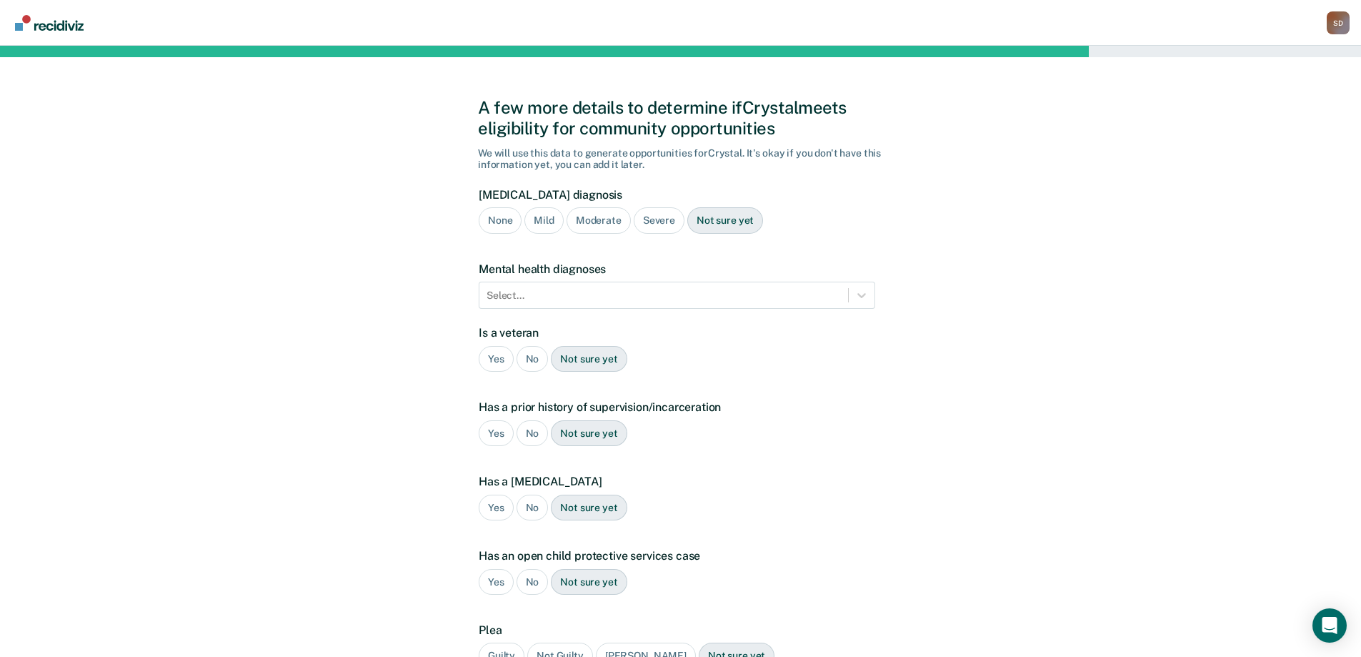
click at [487, 218] on div "None" at bounding box center [500, 220] width 43 height 26
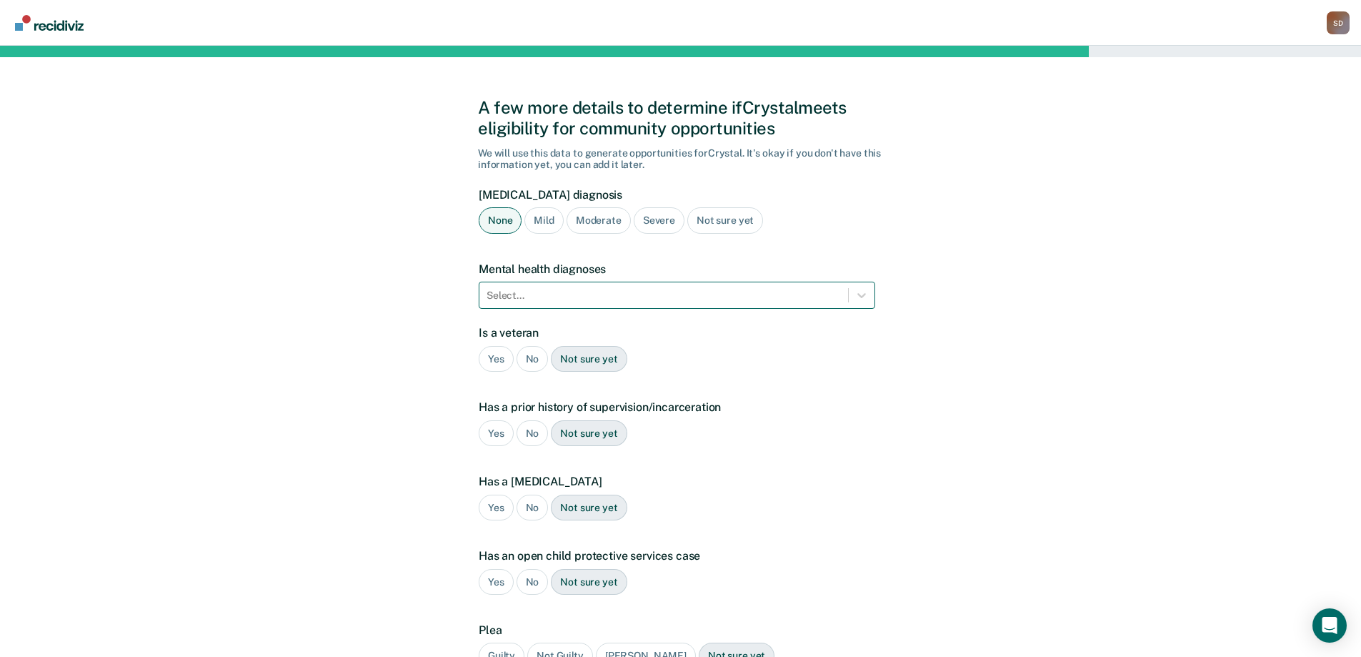
click at [582, 300] on div at bounding box center [664, 295] width 354 height 15
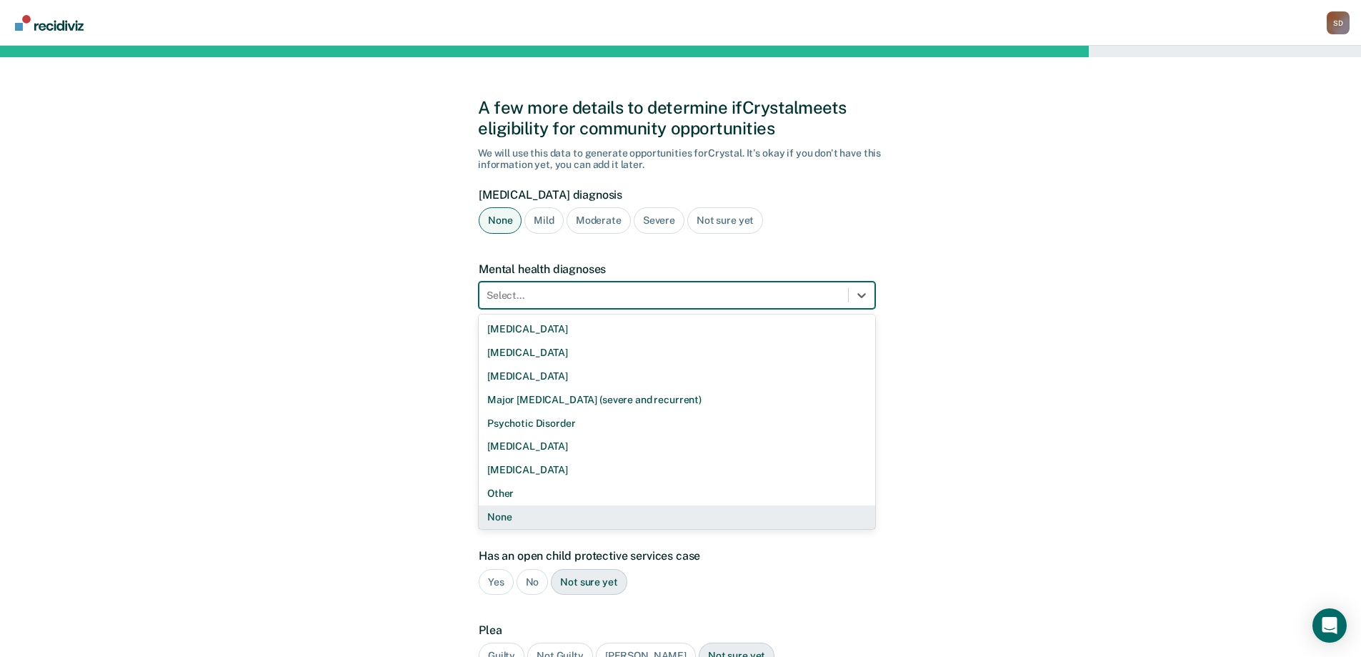
click at [557, 399] on div "None" at bounding box center [677, 517] width 397 height 24
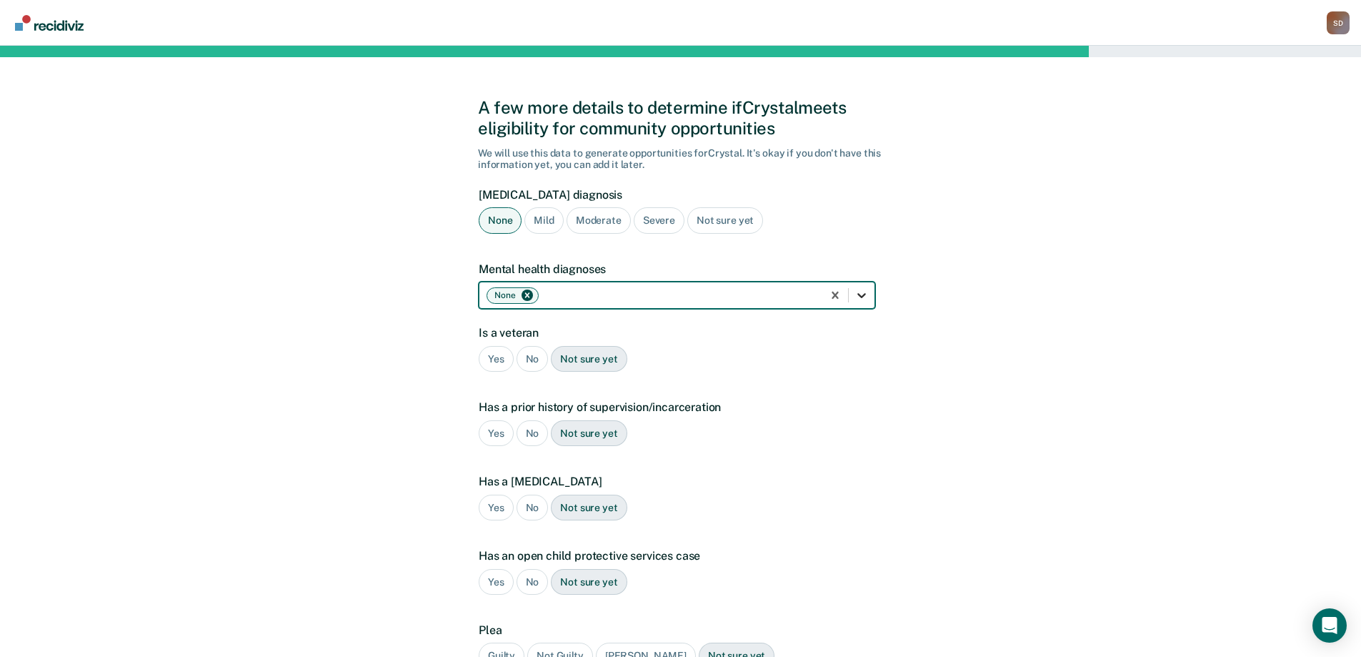
click at [869, 295] on div at bounding box center [862, 295] width 26 height 26
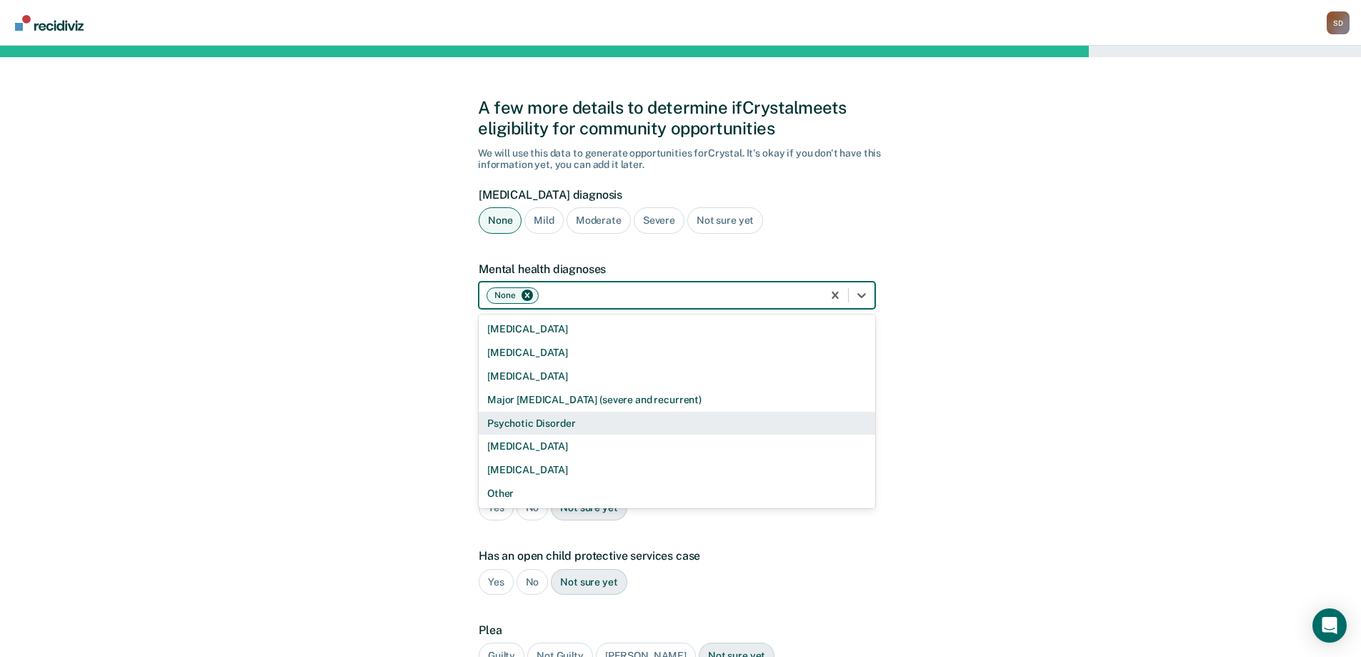
click at [914, 399] on div "A few more details to determine if [PERSON_NAME] meets eligibility for communit…" at bounding box center [680, 423] width 1361 height 754
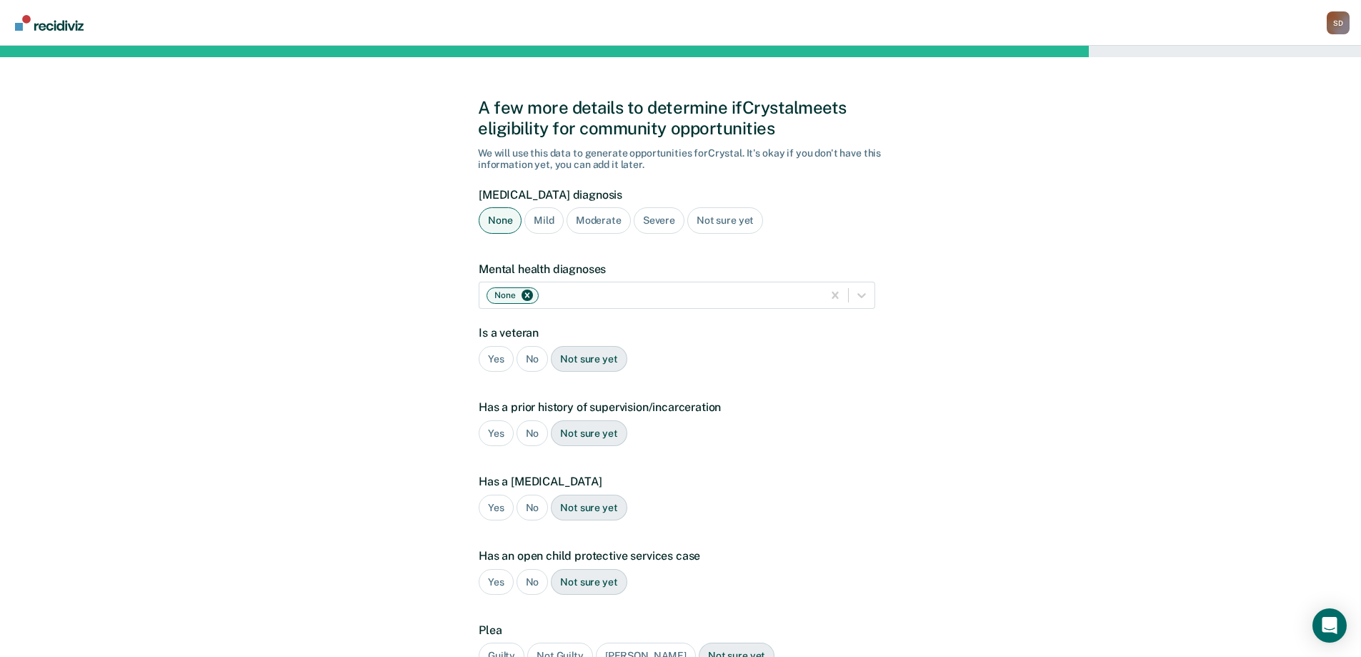
click at [538, 353] on div "No" at bounding box center [533, 359] width 32 height 26
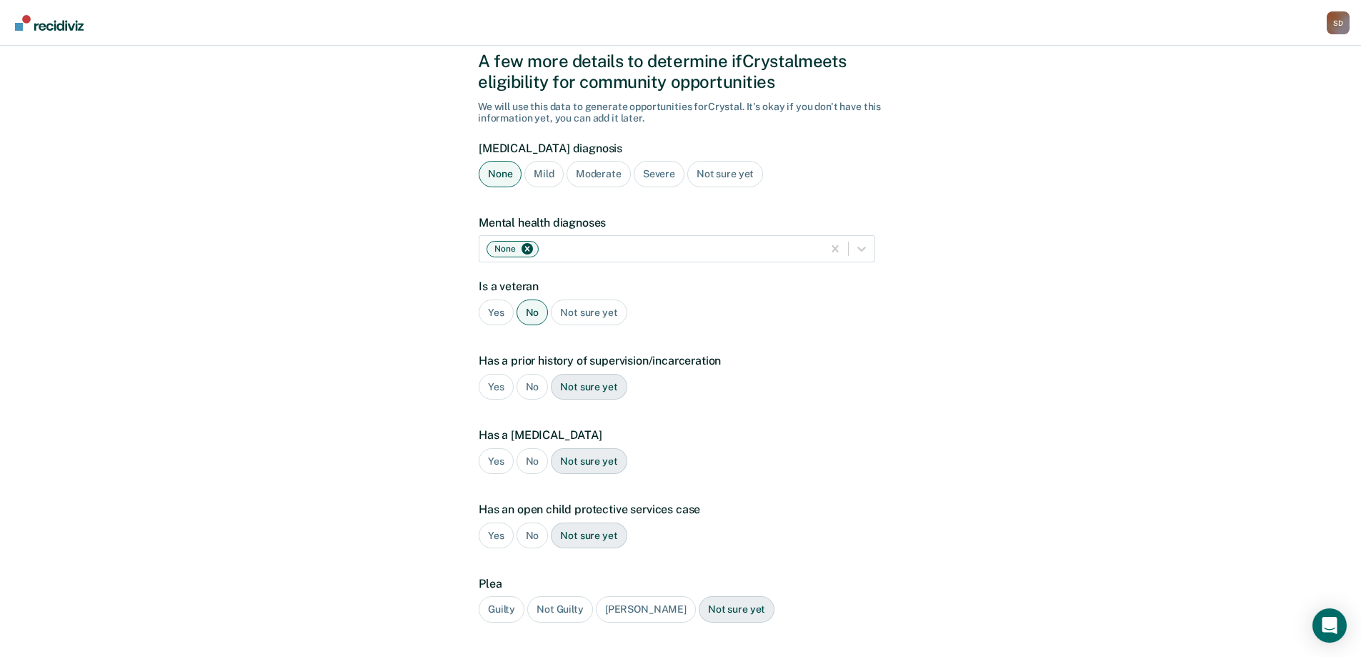
scroll to position [71, 0]
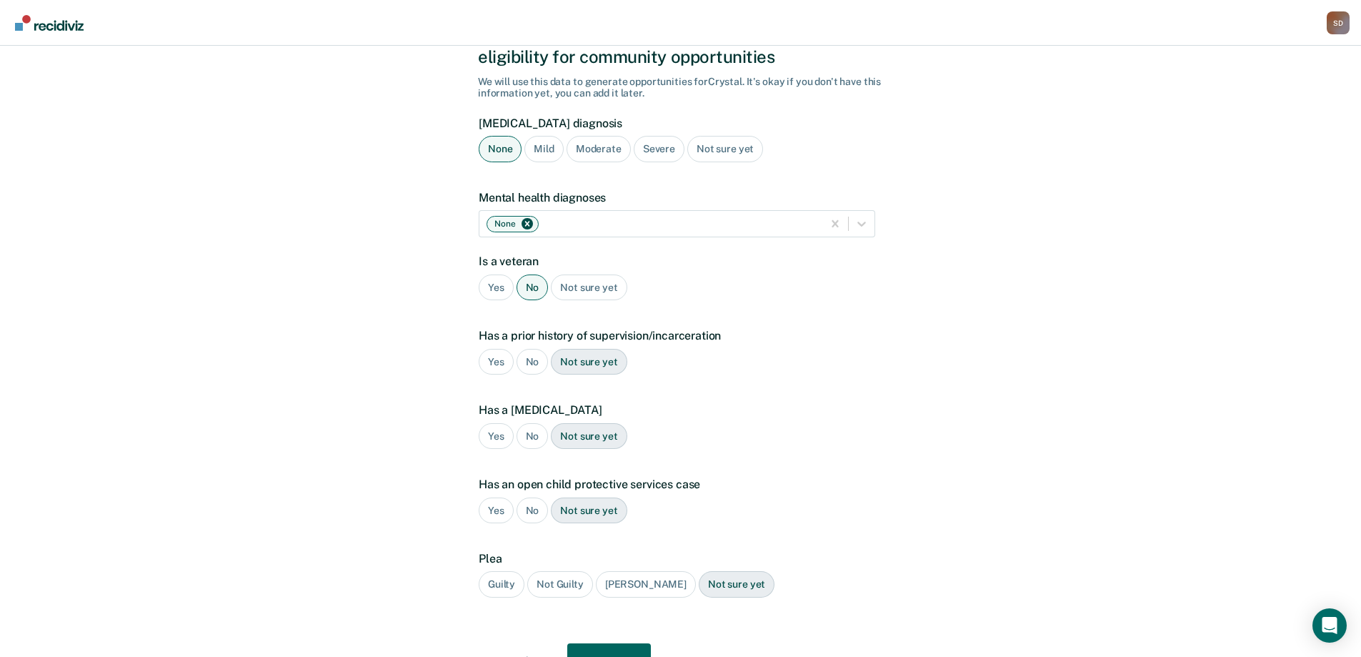
click at [535, 356] on div "No" at bounding box center [533, 362] width 32 height 26
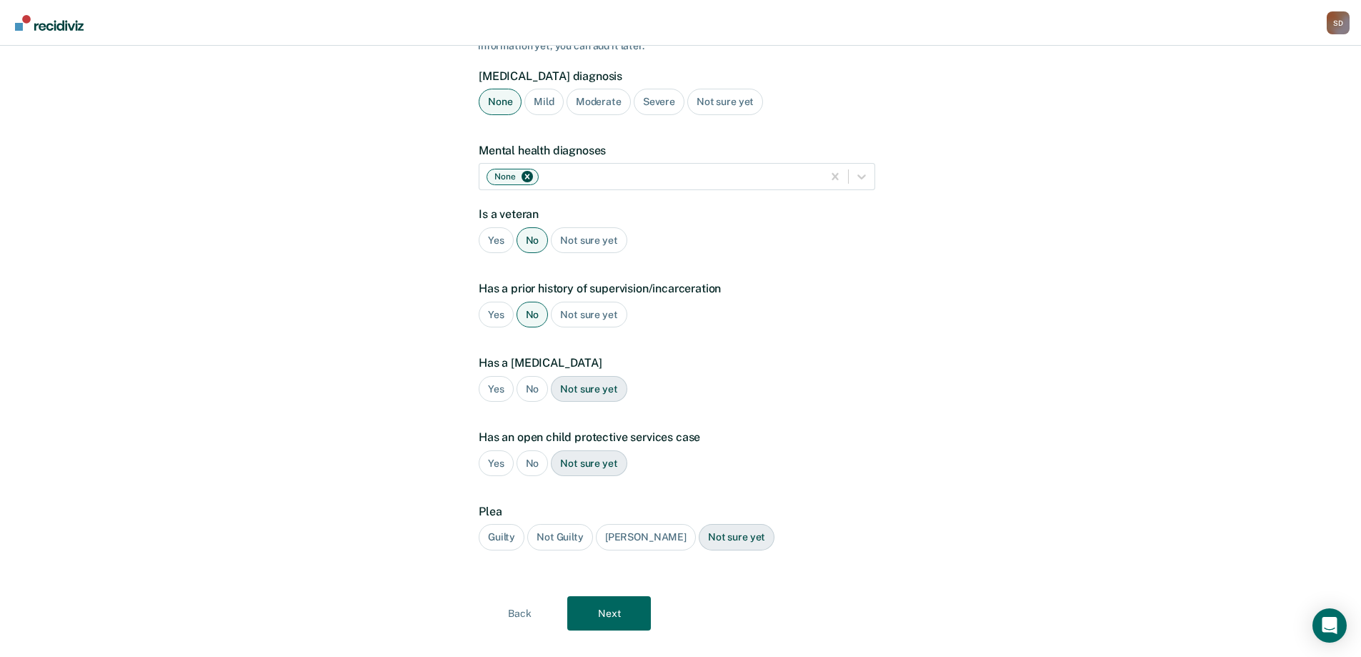
scroll to position [143, 0]
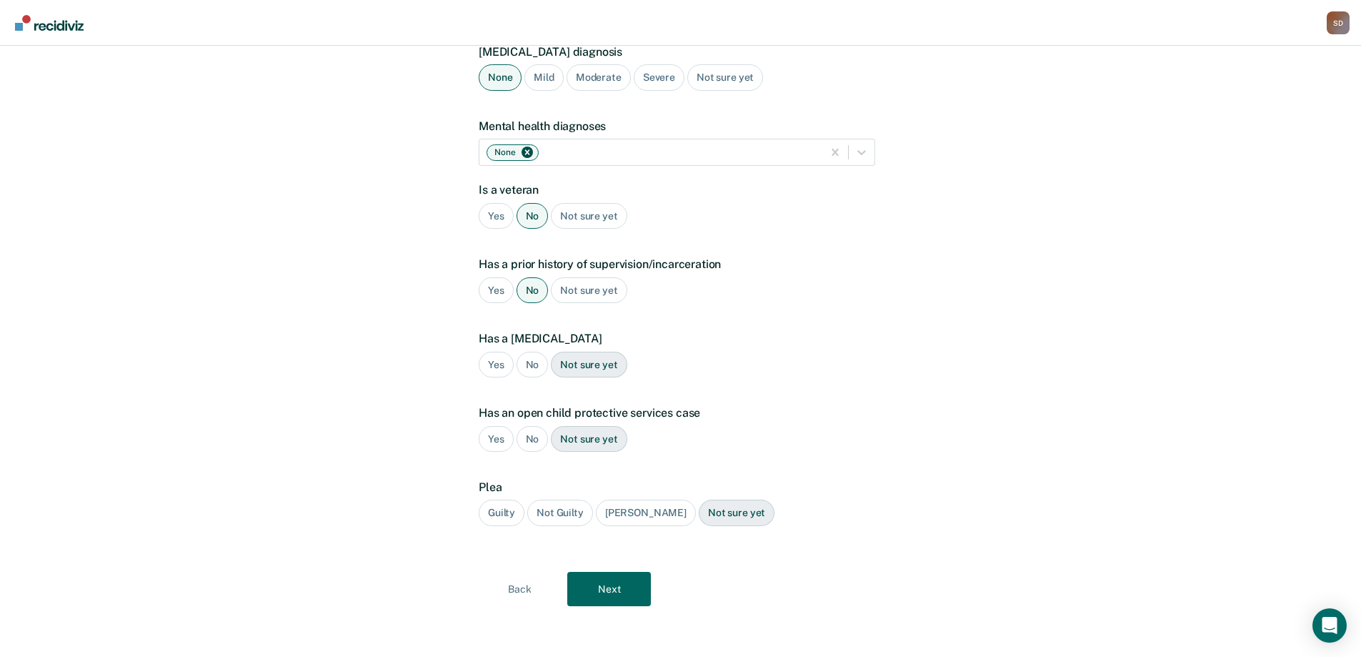
click at [535, 357] on div "No" at bounding box center [533, 365] width 32 height 26
click at [533, 399] on div "No" at bounding box center [533, 439] width 32 height 26
click at [499, 399] on div "Yes" at bounding box center [496, 439] width 35 height 26
click at [507, 399] on div "Guilty" at bounding box center [502, 512] width 46 height 26
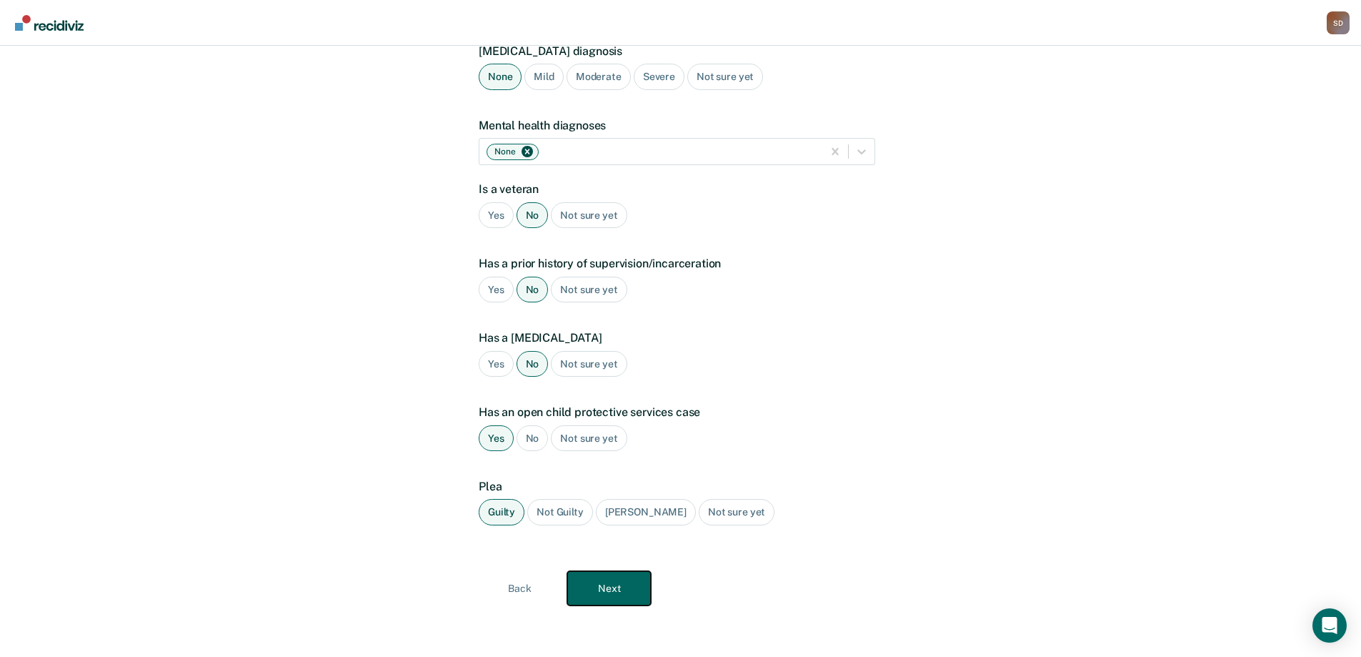
click at [607, 399] on button "Next" at bounding box center [609, 588] width 84 height 34
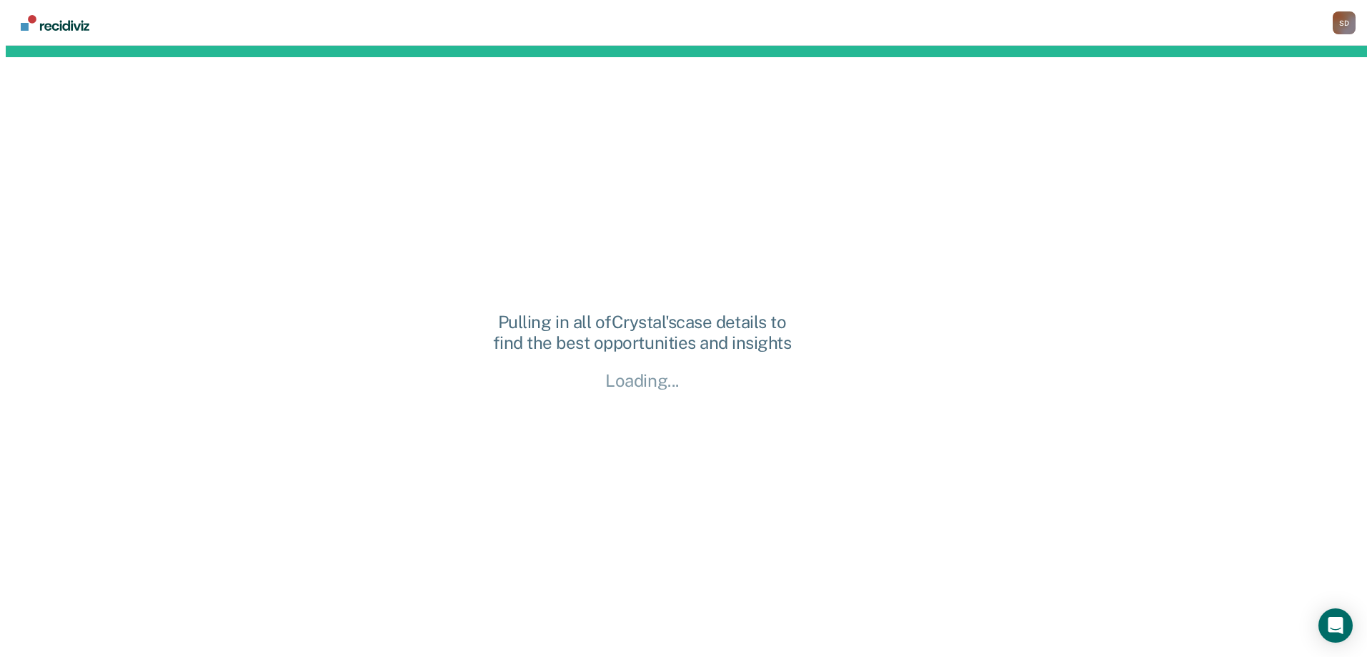
scroll to position [0, 0]
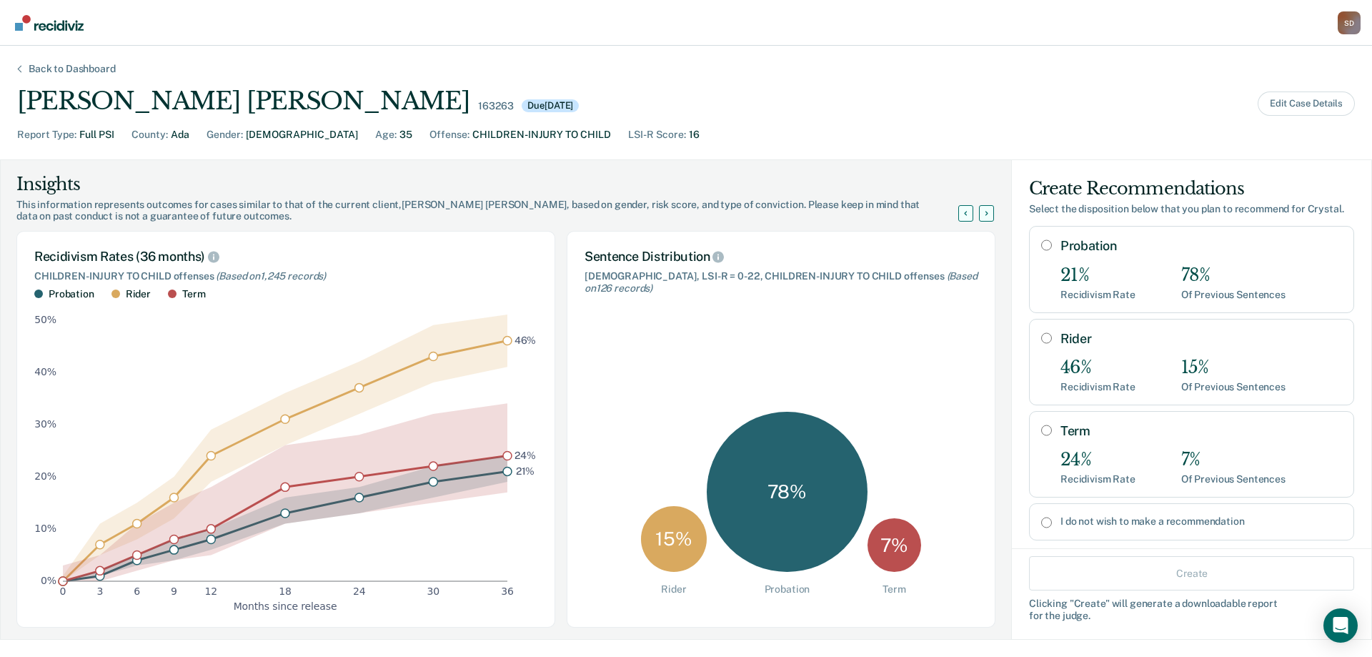
click at [914, 244] on input "Probation" at bounding box center [1046, 244] width 11 height 11
radio input "true"
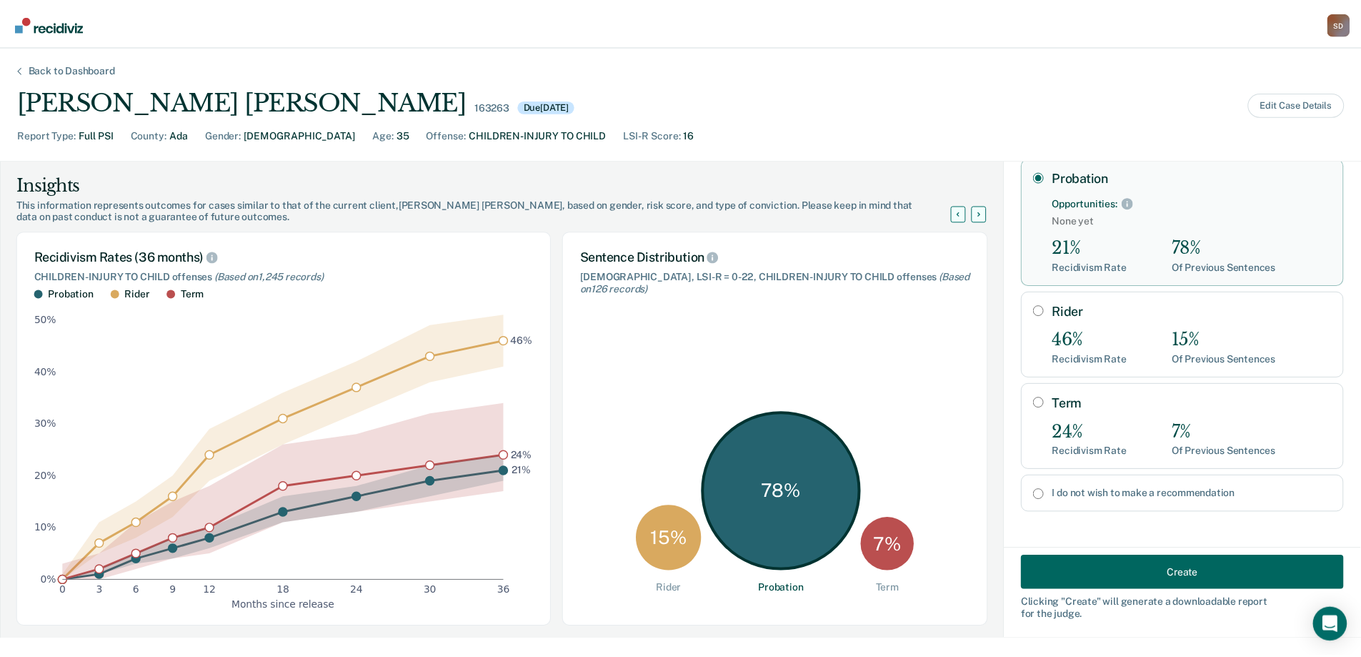
scroll to position [71, 0]
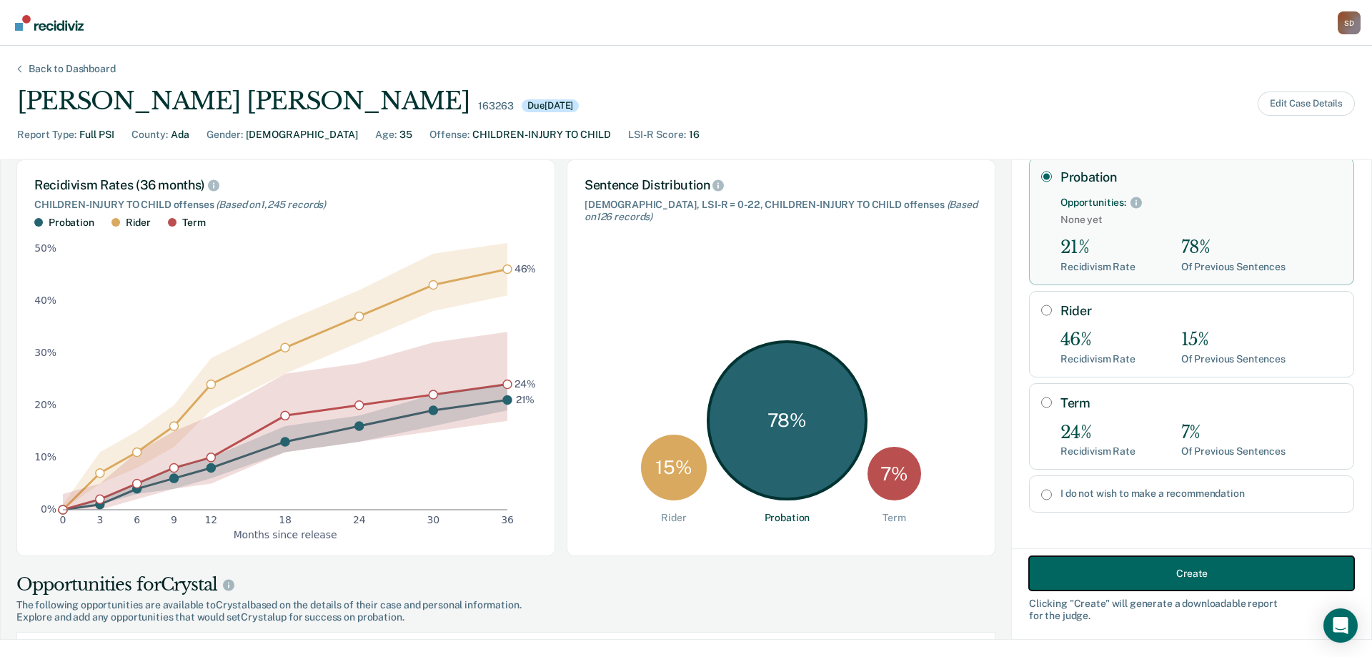
click at [914, 399] on button "Create" at bounding box center [1191, 573] width 325 height 34
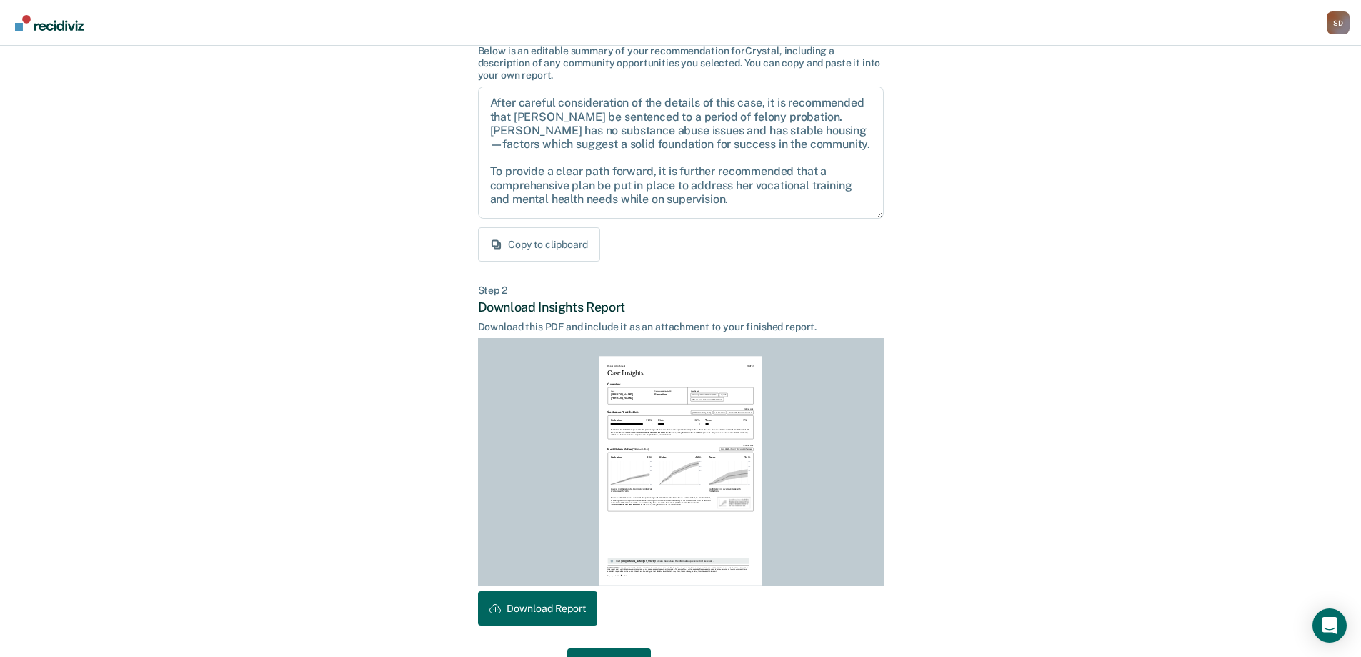
scroll to position [158, 0]
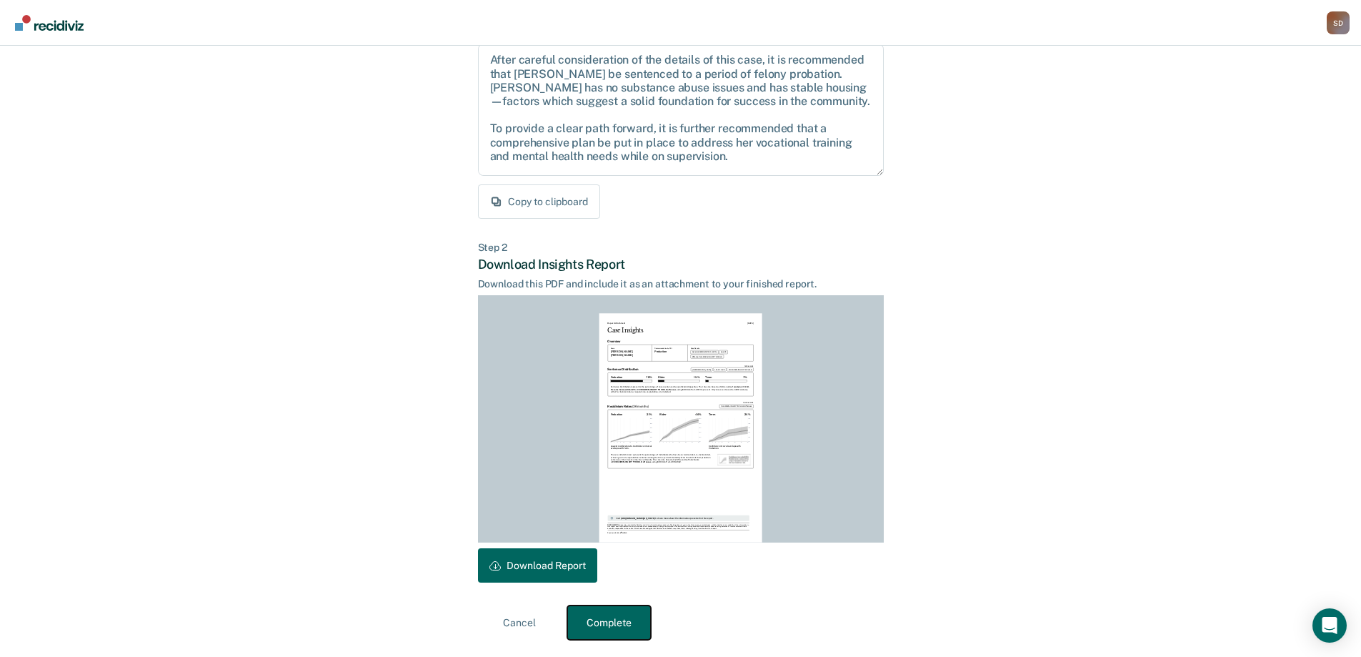
click at [595, 399] on button "Complete" at bounding box center [609, 622] width 84 height 34
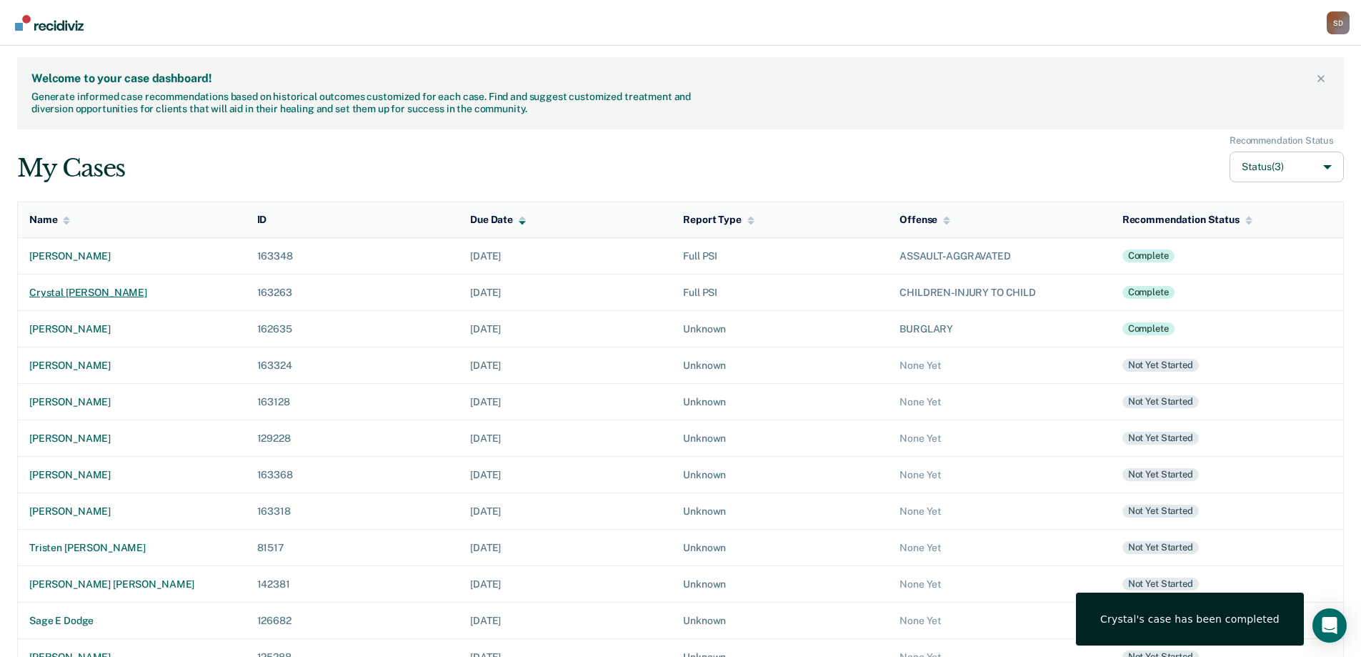
click at [101, 290] on div "crystal [PERSON_NAME]" at bounding box center [131, 292] width 205 height 12
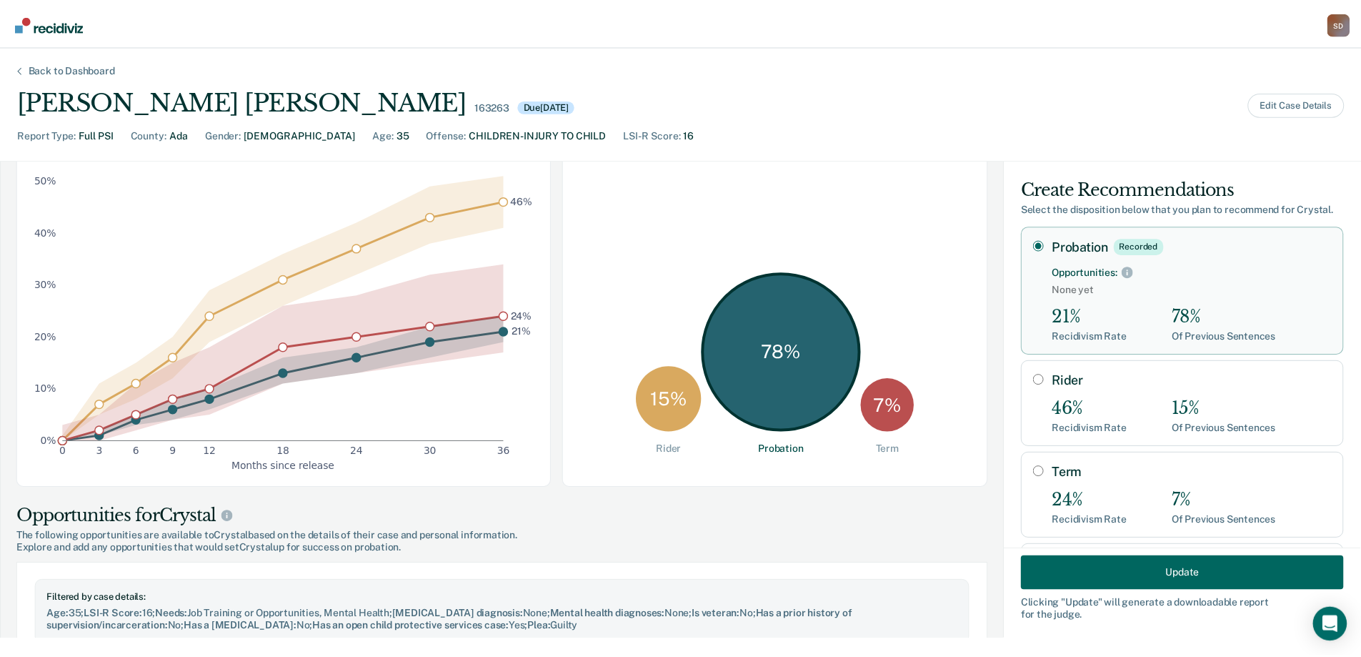
scroll to position [143, 0]
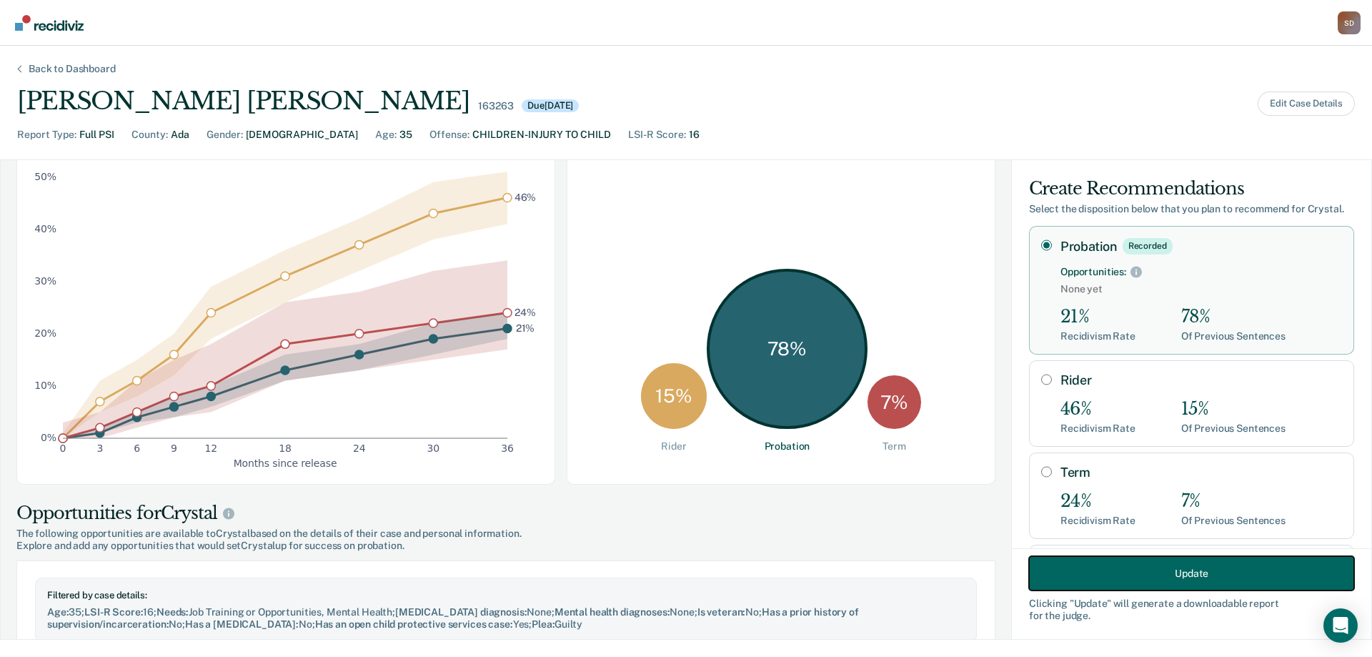
click at [914, 399] on button "Update" at bounding box center [1191, 573] width 325 height 34
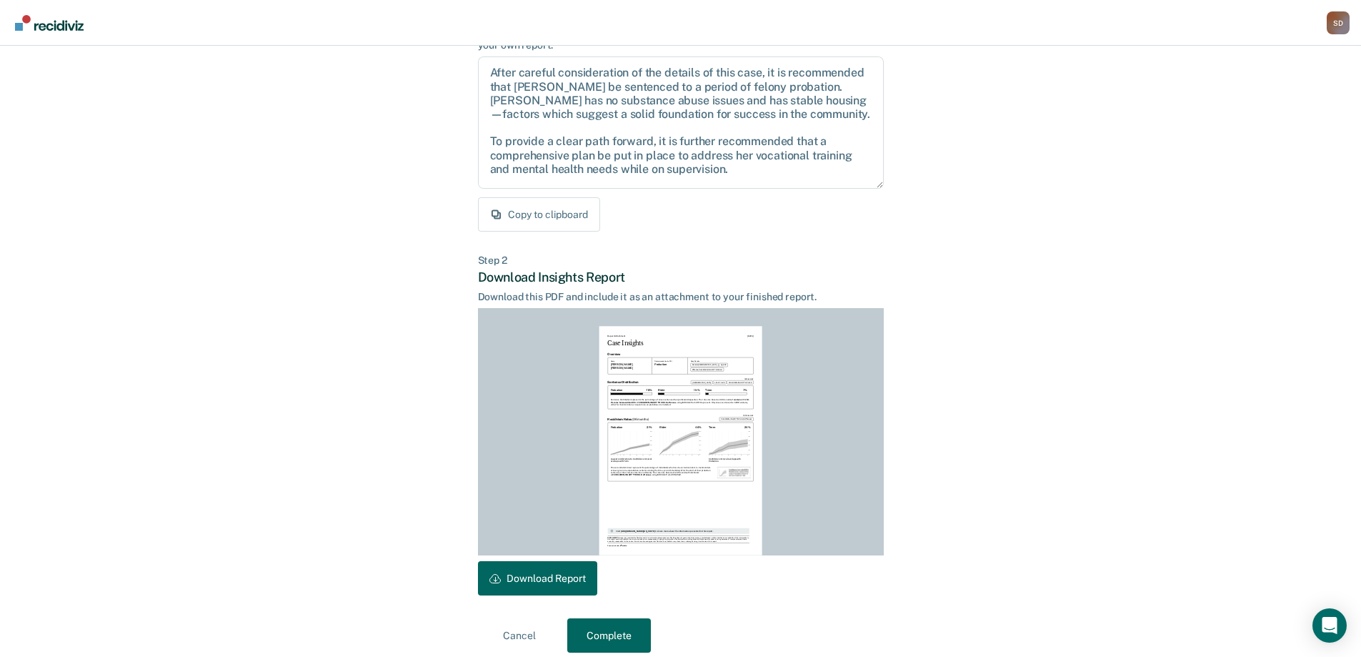
scroll to position [158, 0]
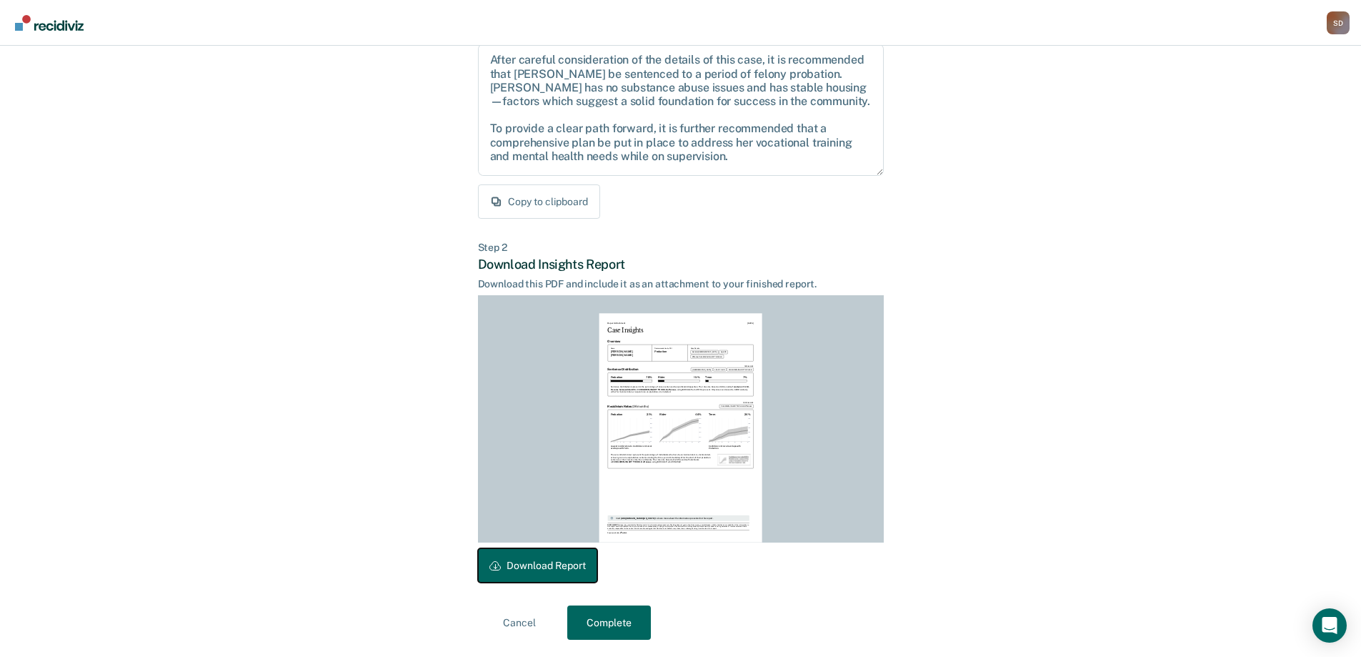
click at [559, 399] on button "Download Report" at bounding box center [537, 565] width 119 height 34
click at [609, 399] on button "Complete" at bounding box center [609, 622] width 84 height 34
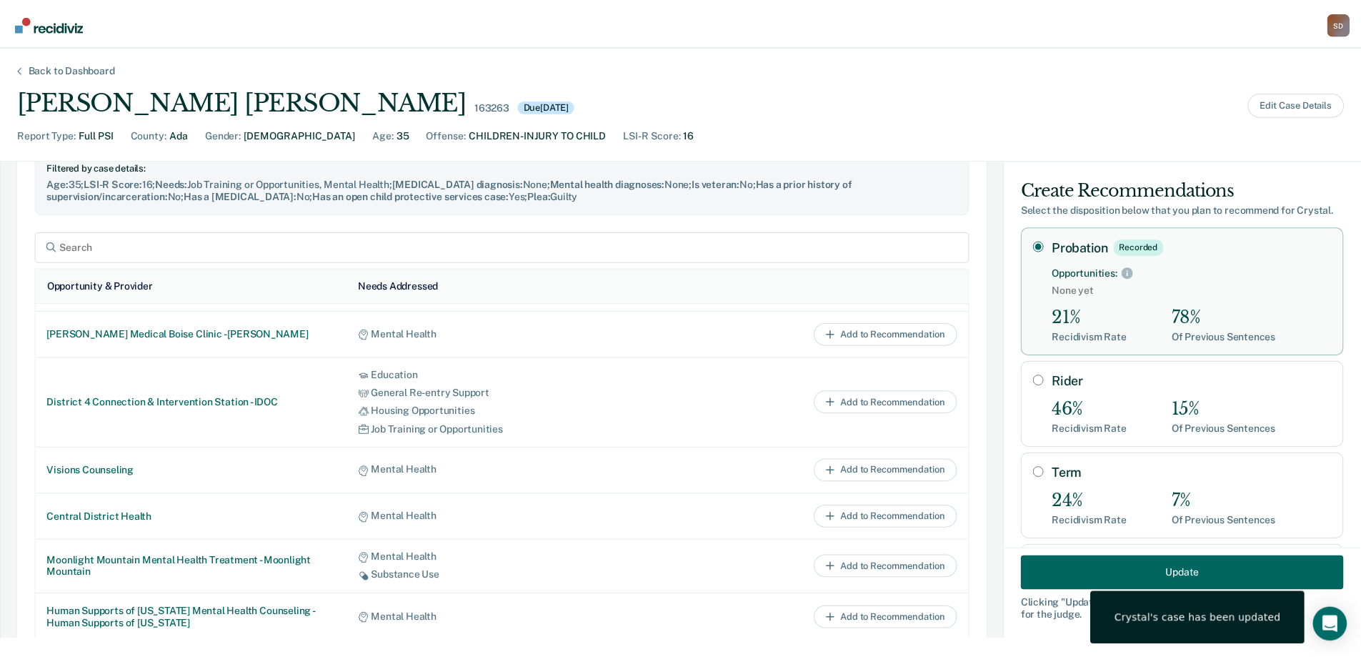
scroll to position [664, 0]
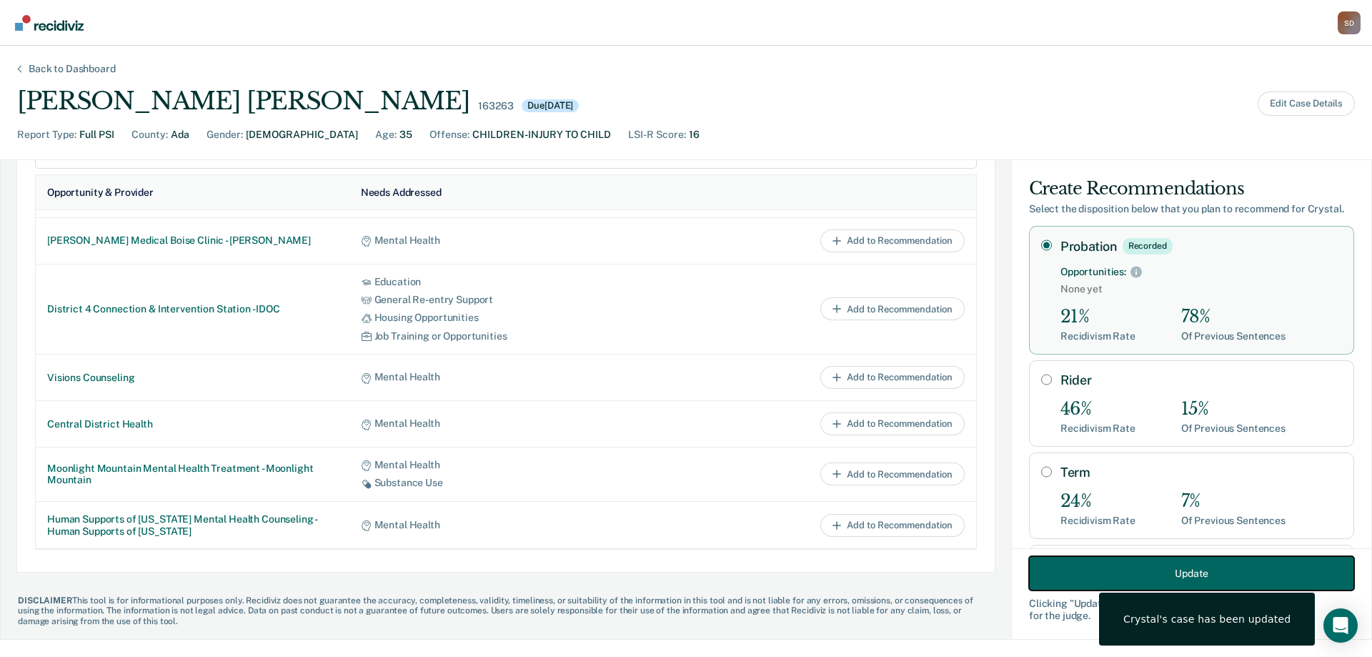
click at [914, 399] on button "Update" at bounding box center [1191, 573] width 325 height 34
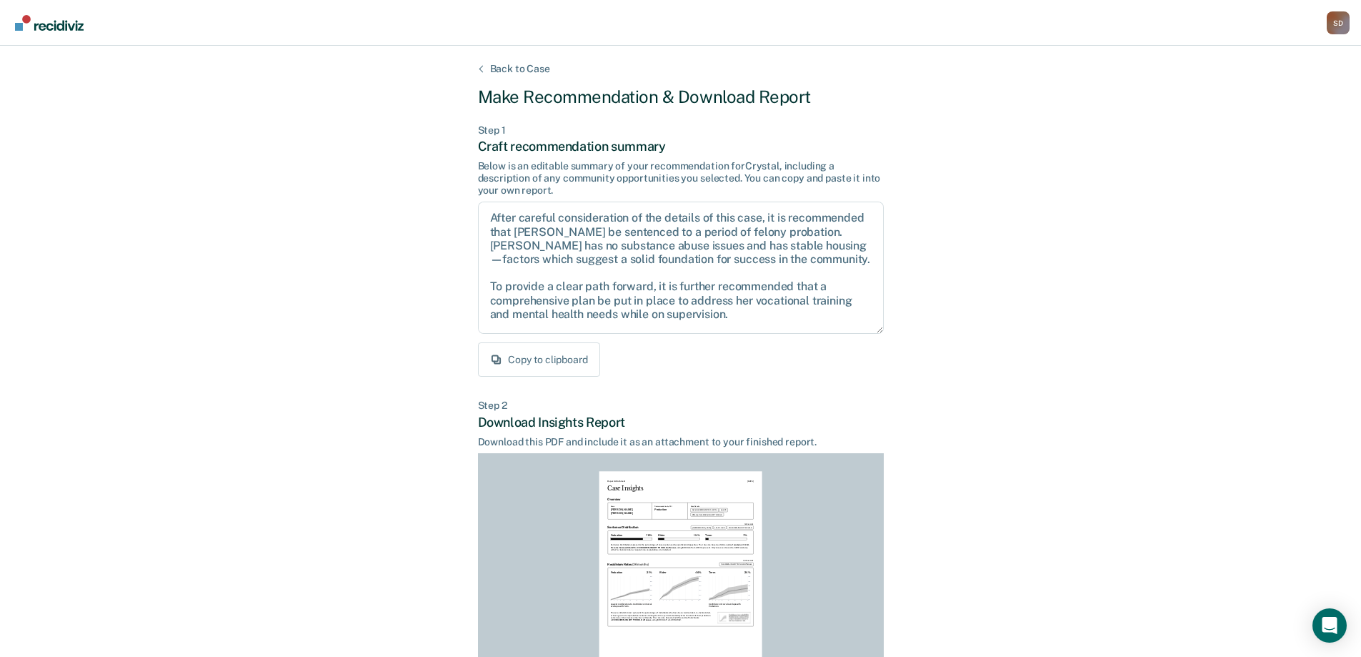
scroll to position [158, 0]
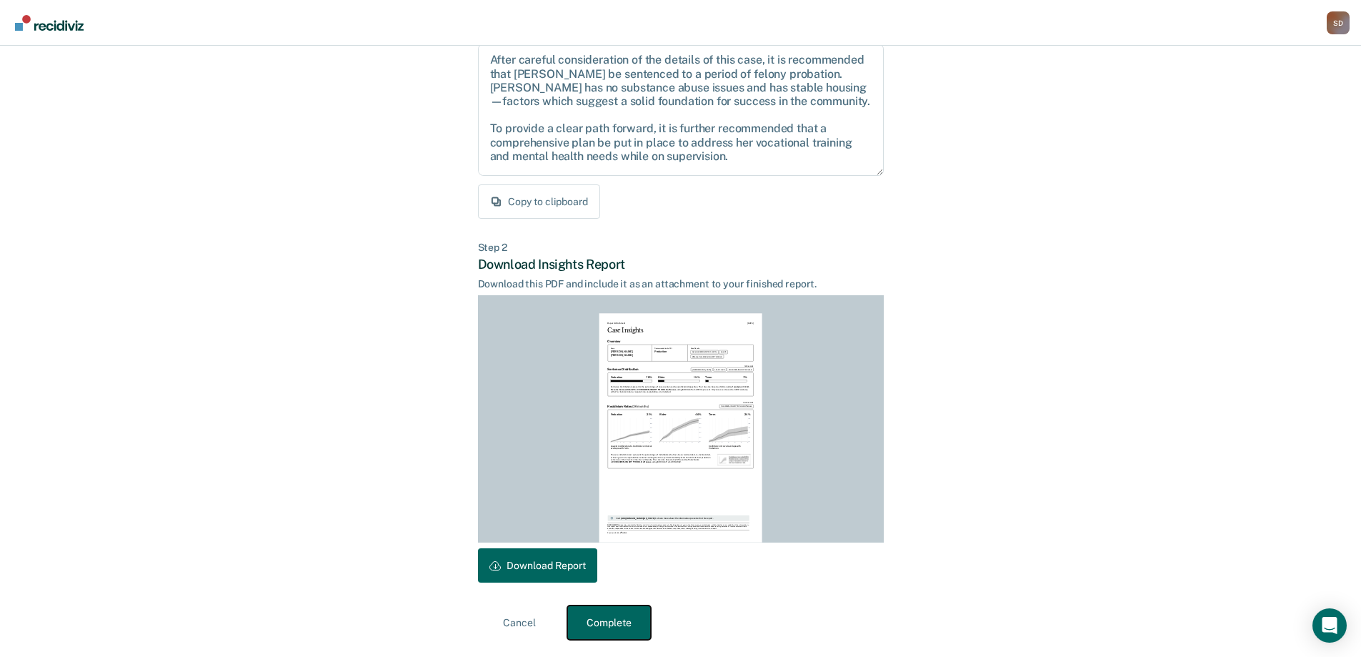
click at [609, 399] on button "Complete" at bounding box center [609, 622] width 84 height 34
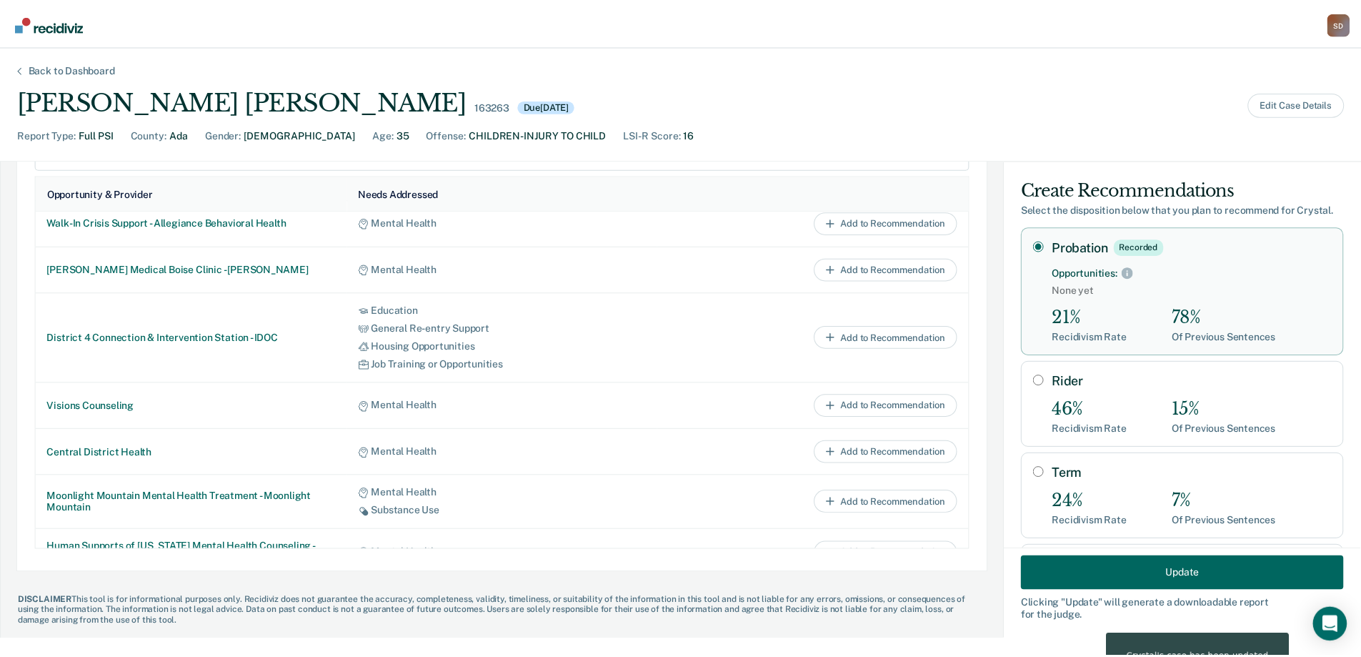
scroll to position [0, 0]
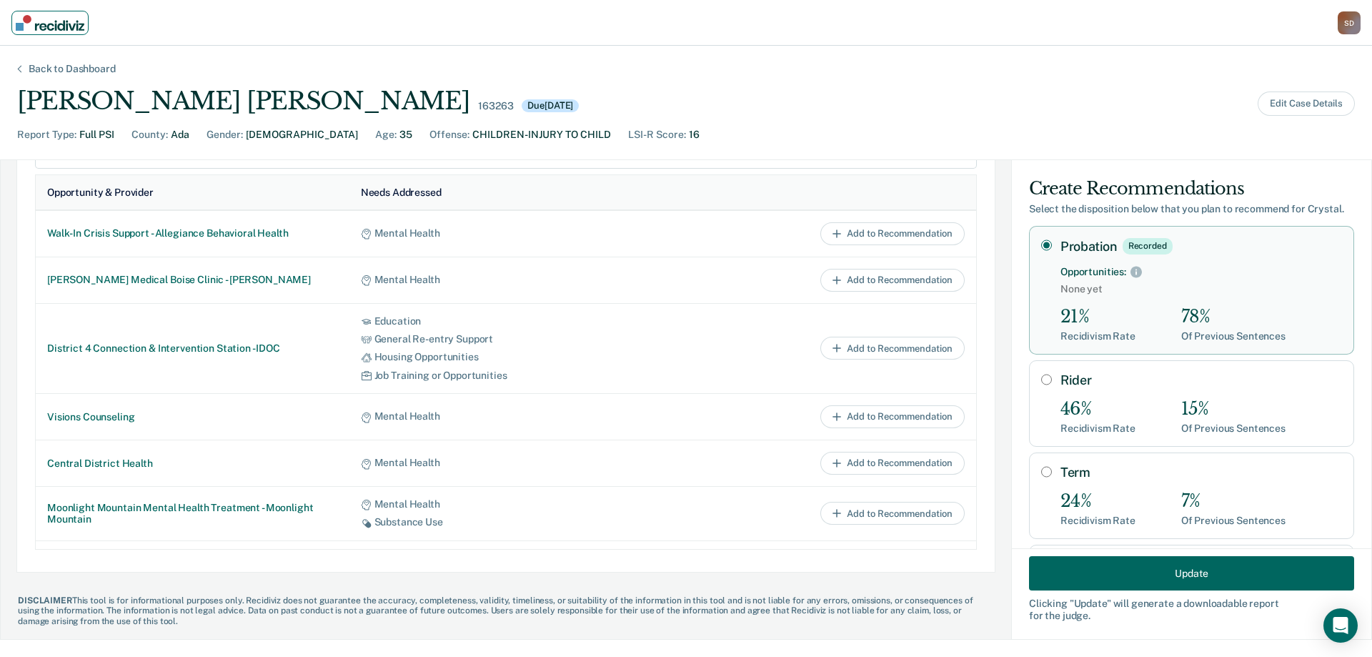
click at [34, 14] on link "Main navigation" at bounding box center [49, 23] width 77 height 24
